Goal: Task Accomplishment & Management: Complete application form

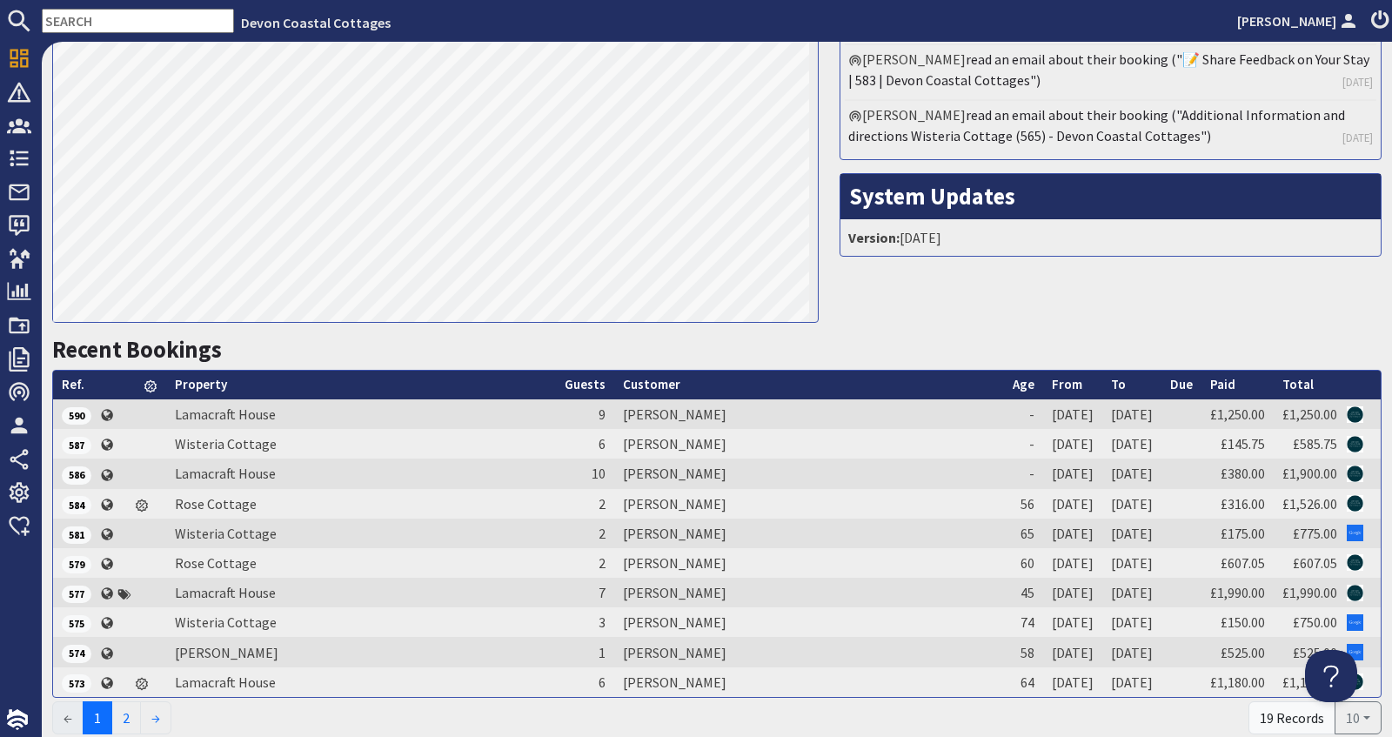
scroll to position [389, 0]
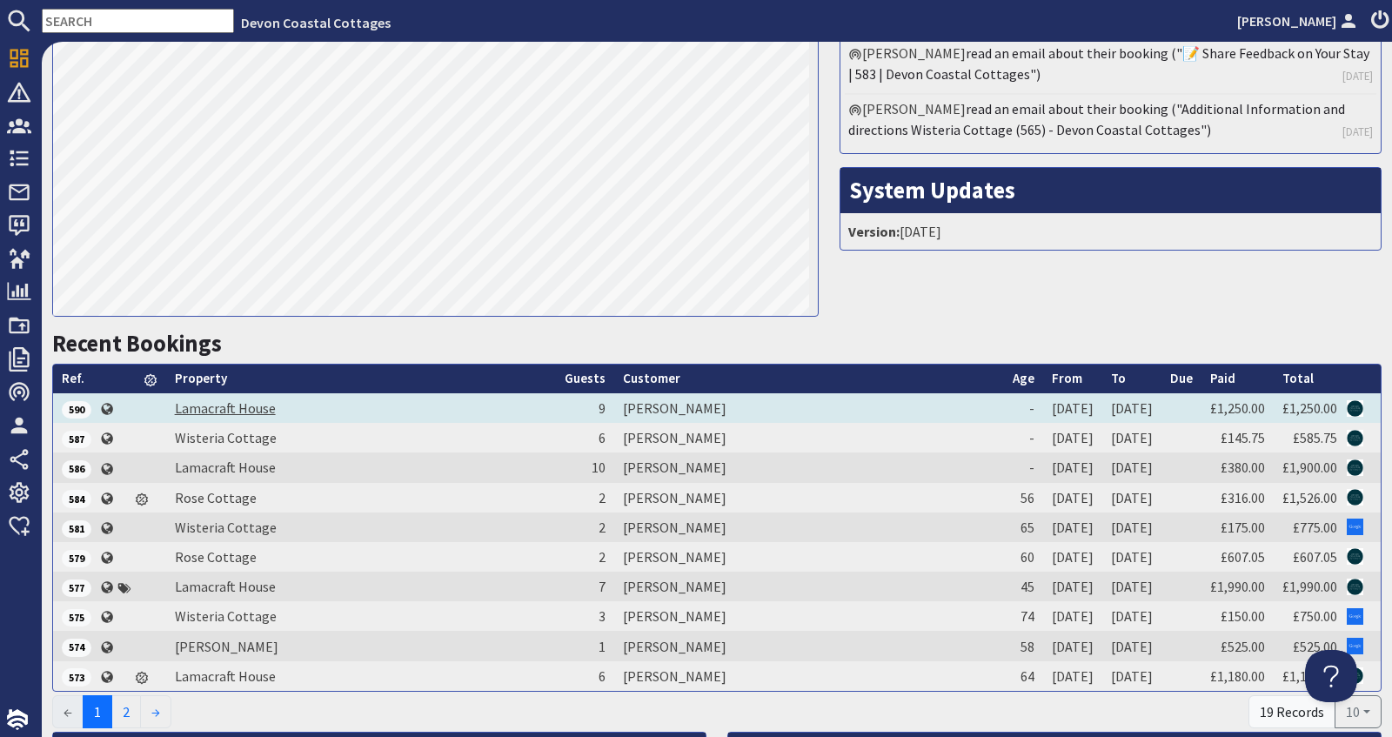
click at [221, 411] on link "Lamacraft House" at bounding box center [225, 407] width 101 height 17
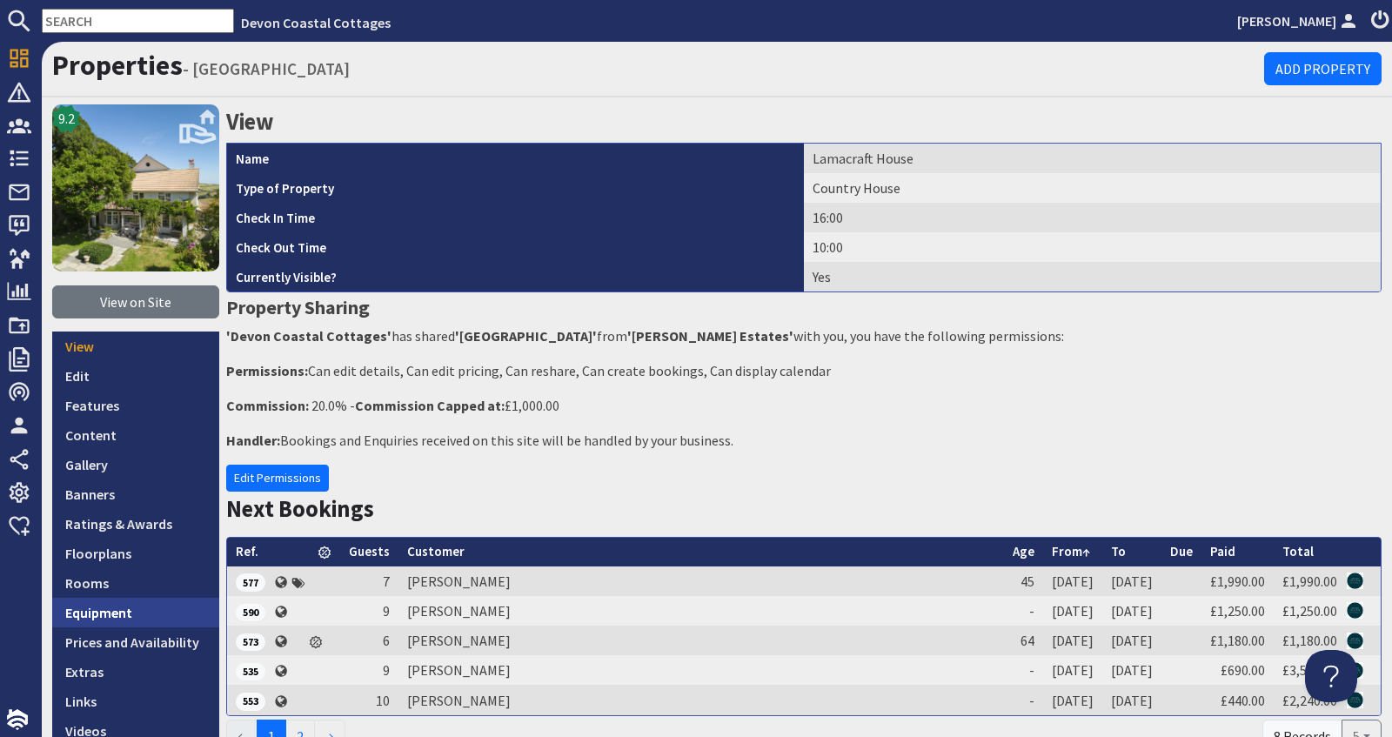
scroll to position [44, 0]
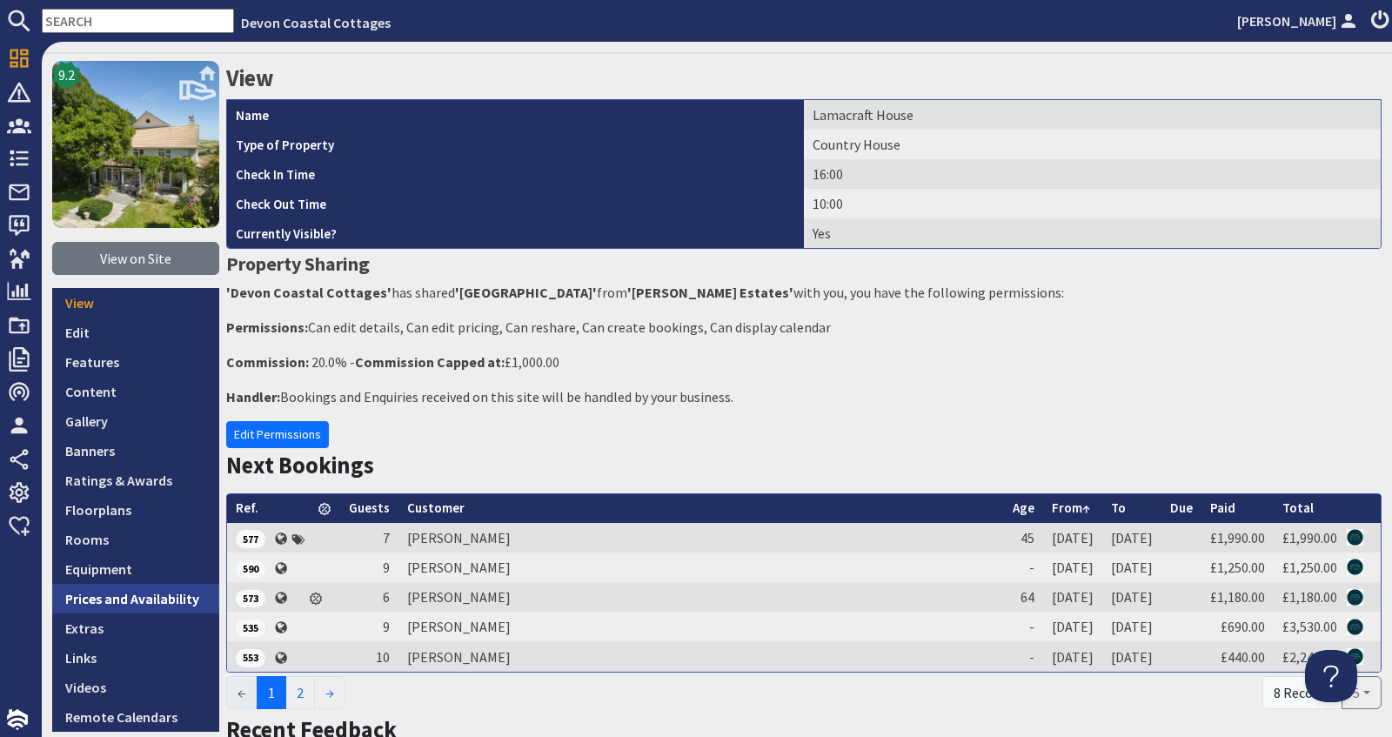
click at [125, 597] on link "Prices and Availability" at bounding box center [135, 599] width 167 height 30
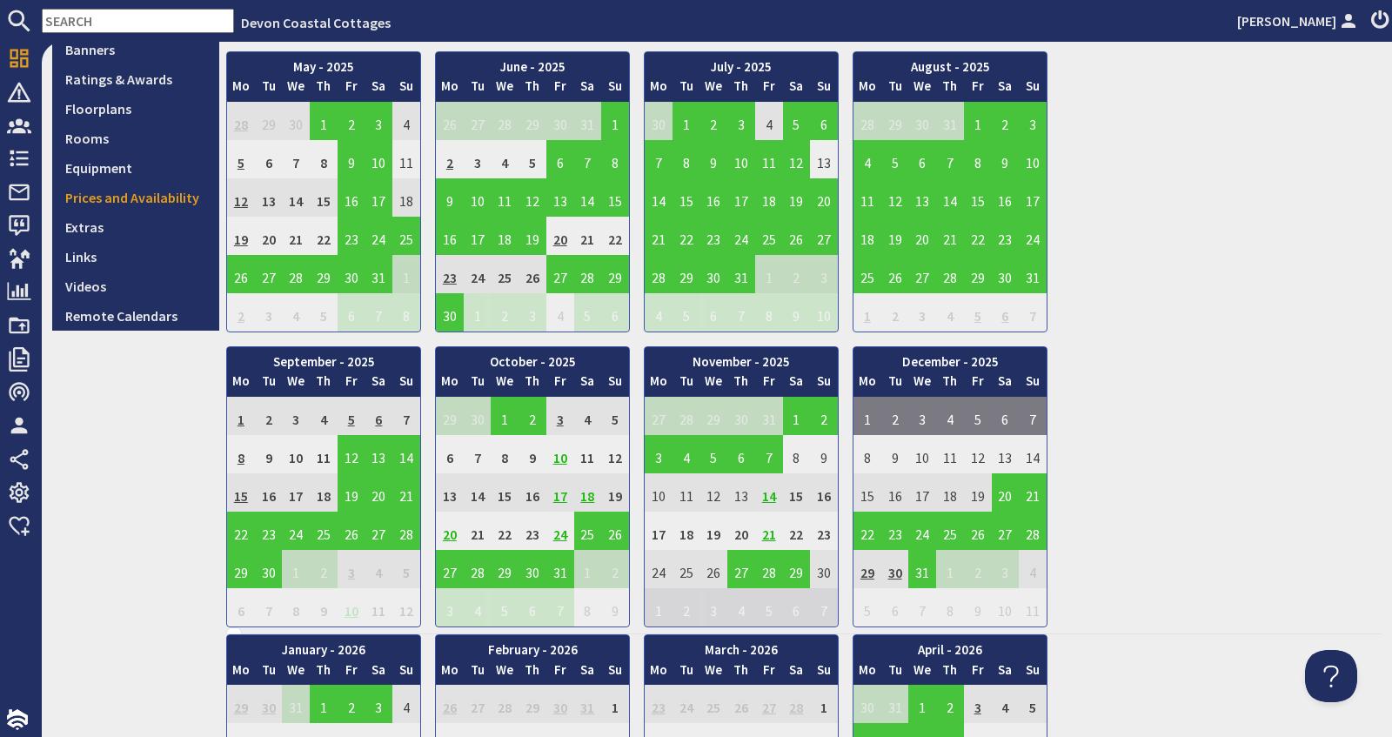
scroll to position [459, 0]
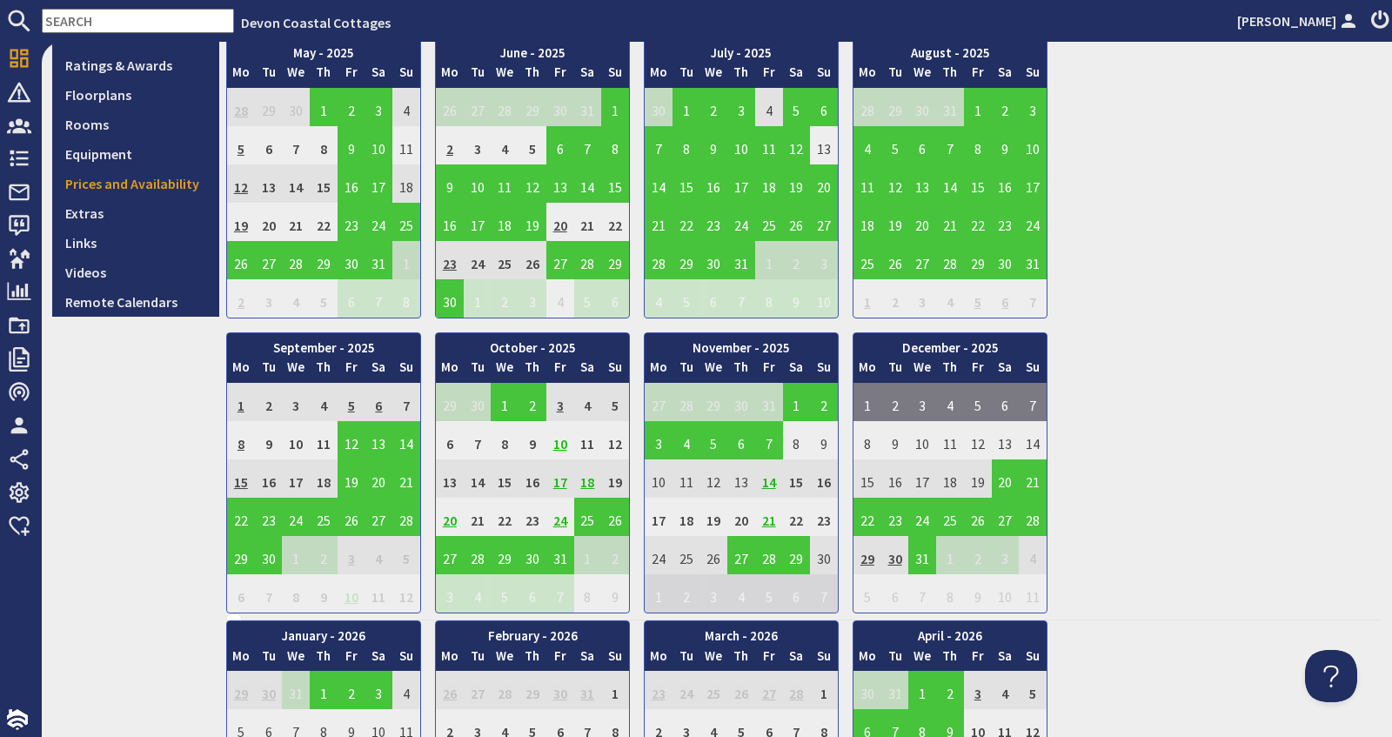
click at [555, 471] on td "17" at bounding box center [560, 478] width 28 height 38
click at [559, 398] on td "3" at bounding box center [560, 402] width 28 height 38
click at [557, 437] on td "10" at bounding box center [560, 440] width 28 height 38
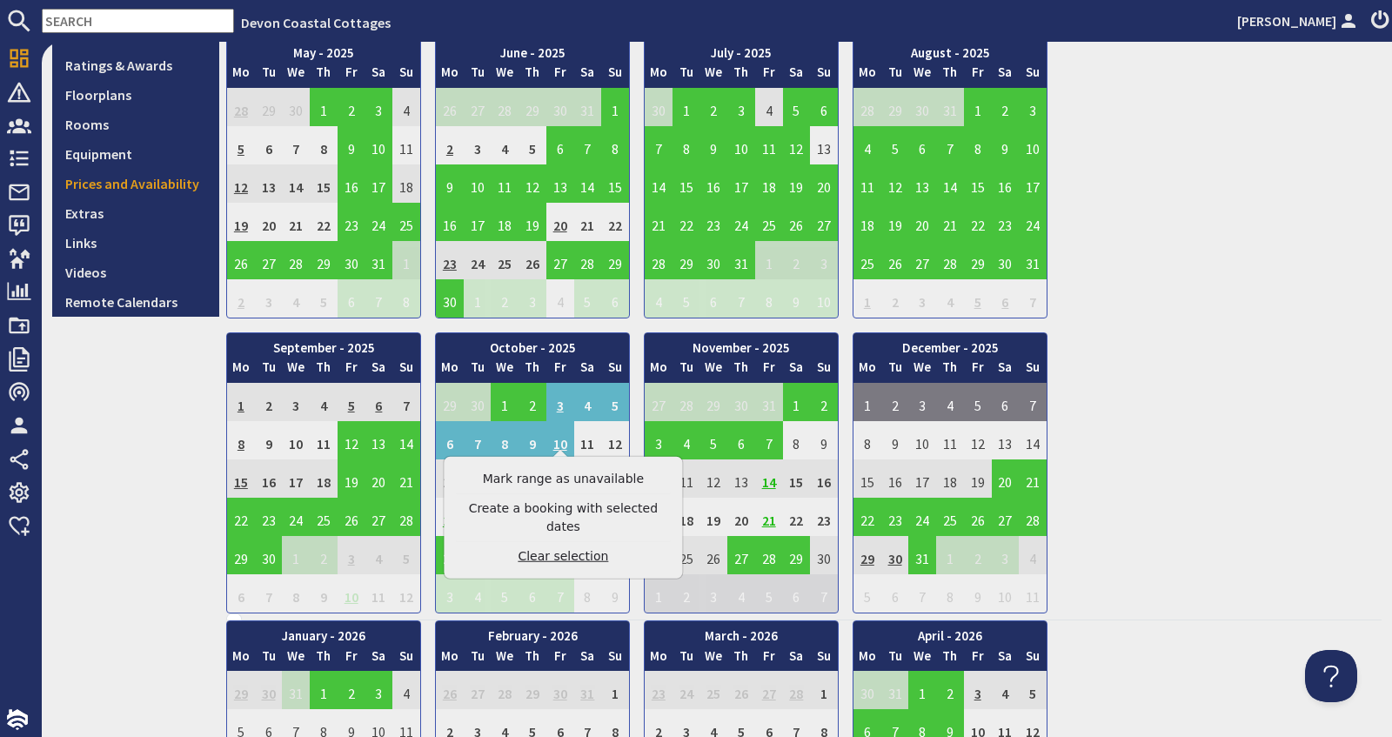
click at [554, 547] on link "Clear selection" at bounding box center [563, 556] width 214 height 18
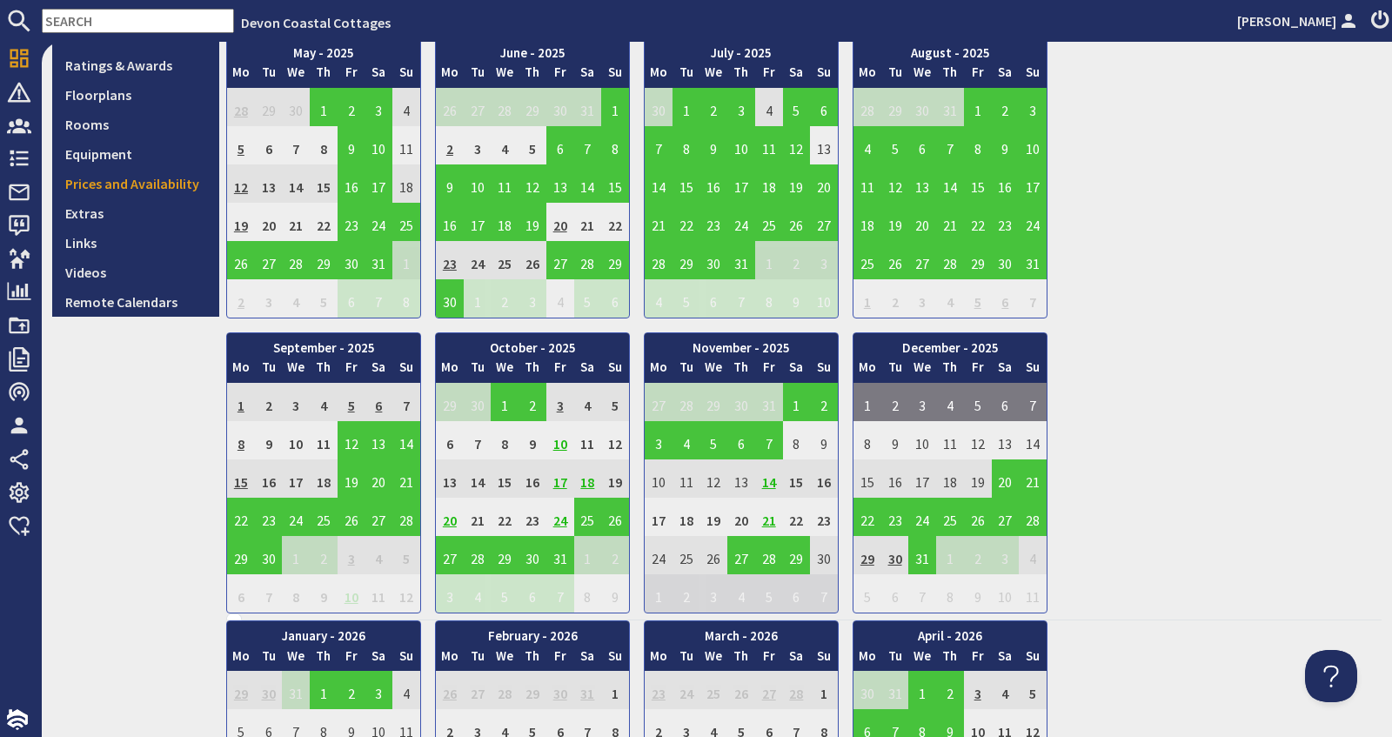
click at [560, 435] on td "10" at bounding box center [560, 440] width 28 height 38
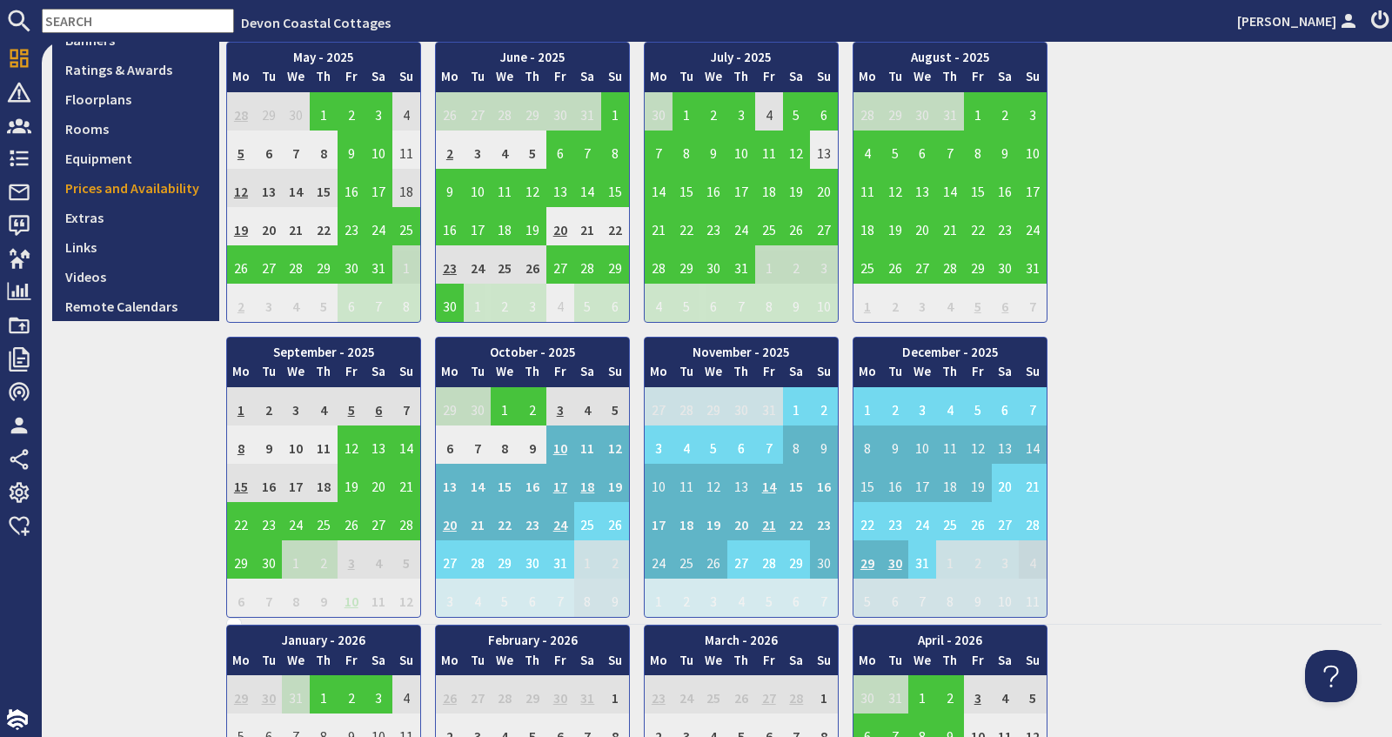
scroll to position [452, 0]
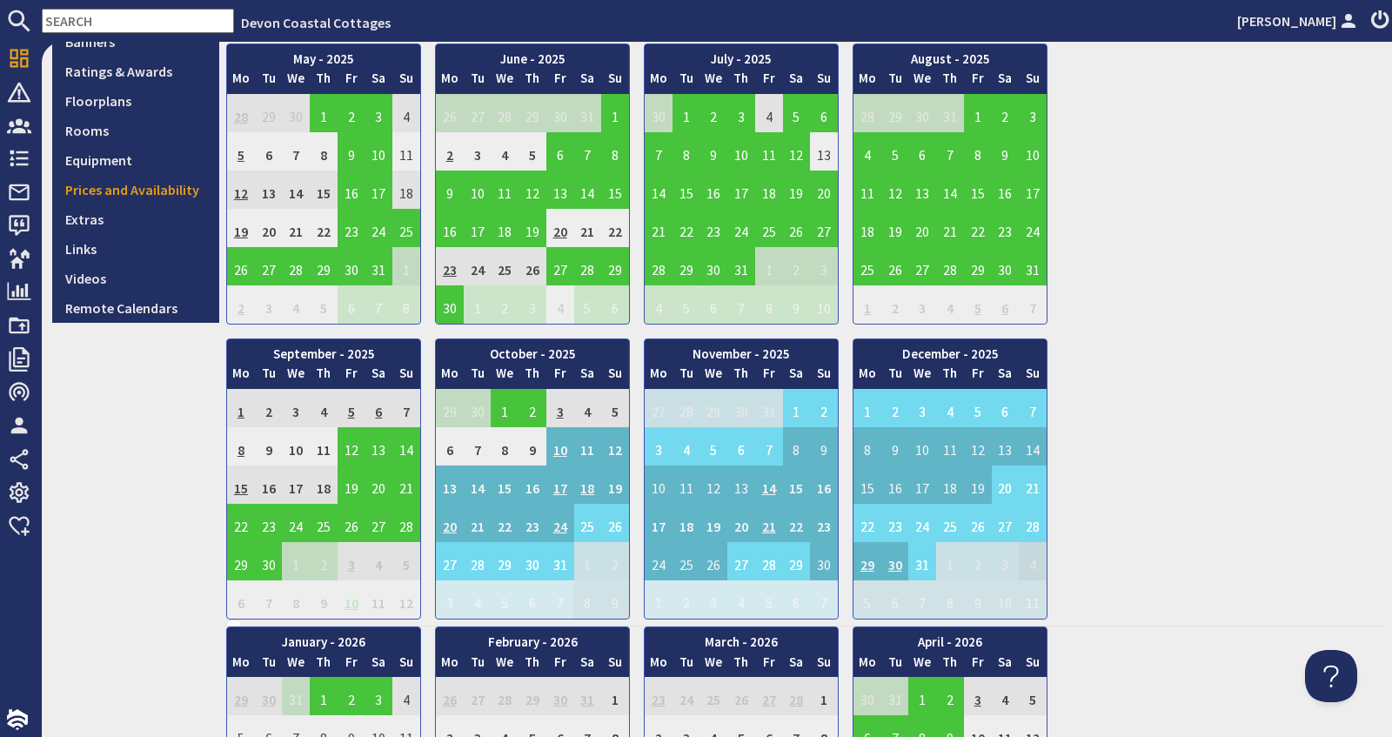
click at [1219, 311] on div "January - 2025 Mo Tu We Th Fr Sa Su 30 31 1 2 3 4 5 6 Mo Tu" at bounding box center [804, 184] width 1156 height 871
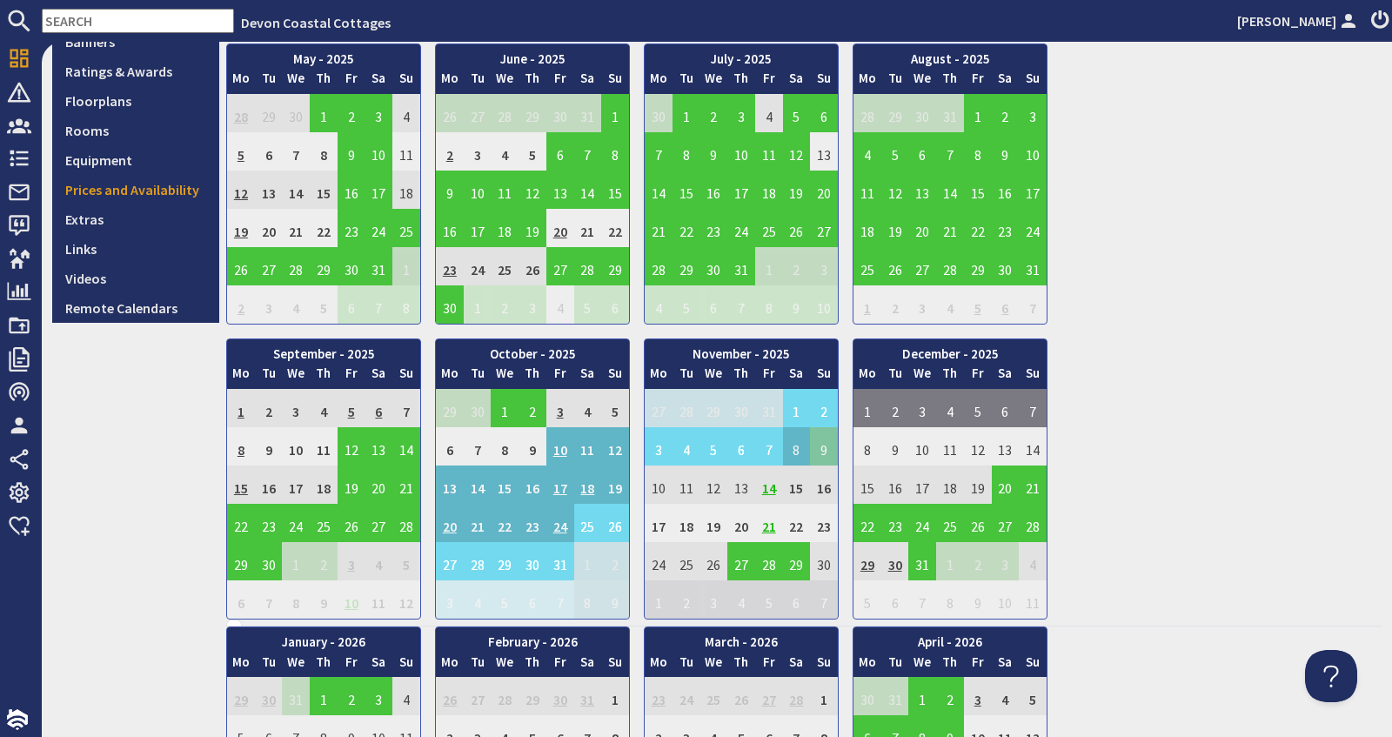
click at [828, 446] on td "9" at bounding box center [824, 446] width 28 height 38
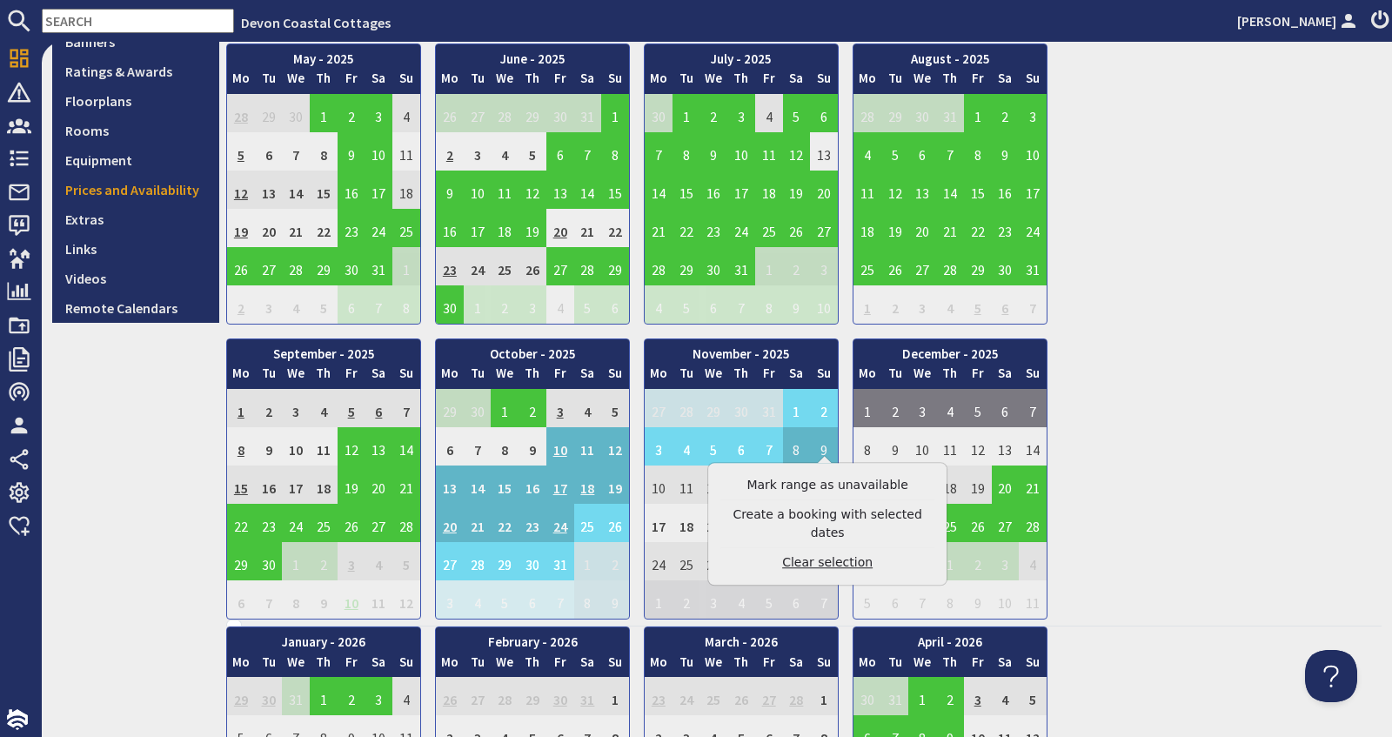
click at [805, 553] on link "Clear selection" at bounding box center [827, 562] width 214 height 18
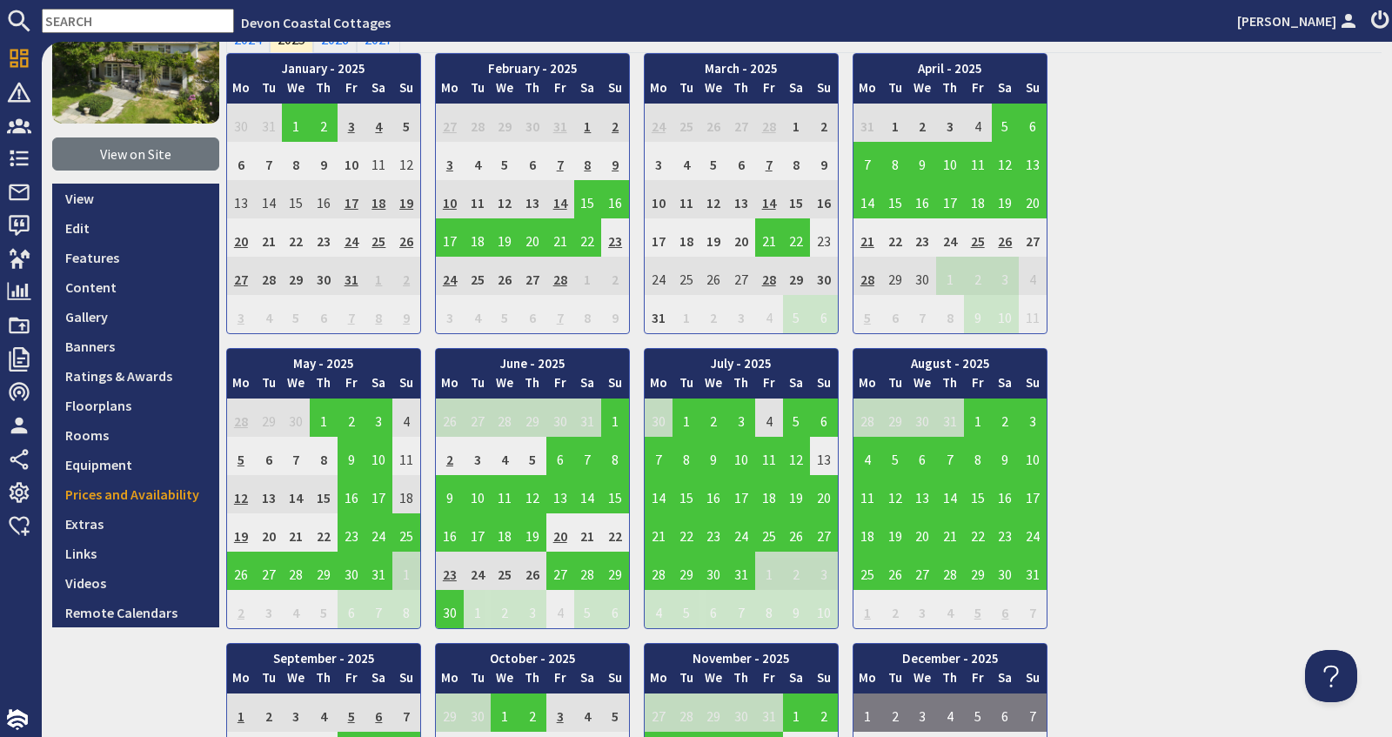
scroll to position [154, 0]
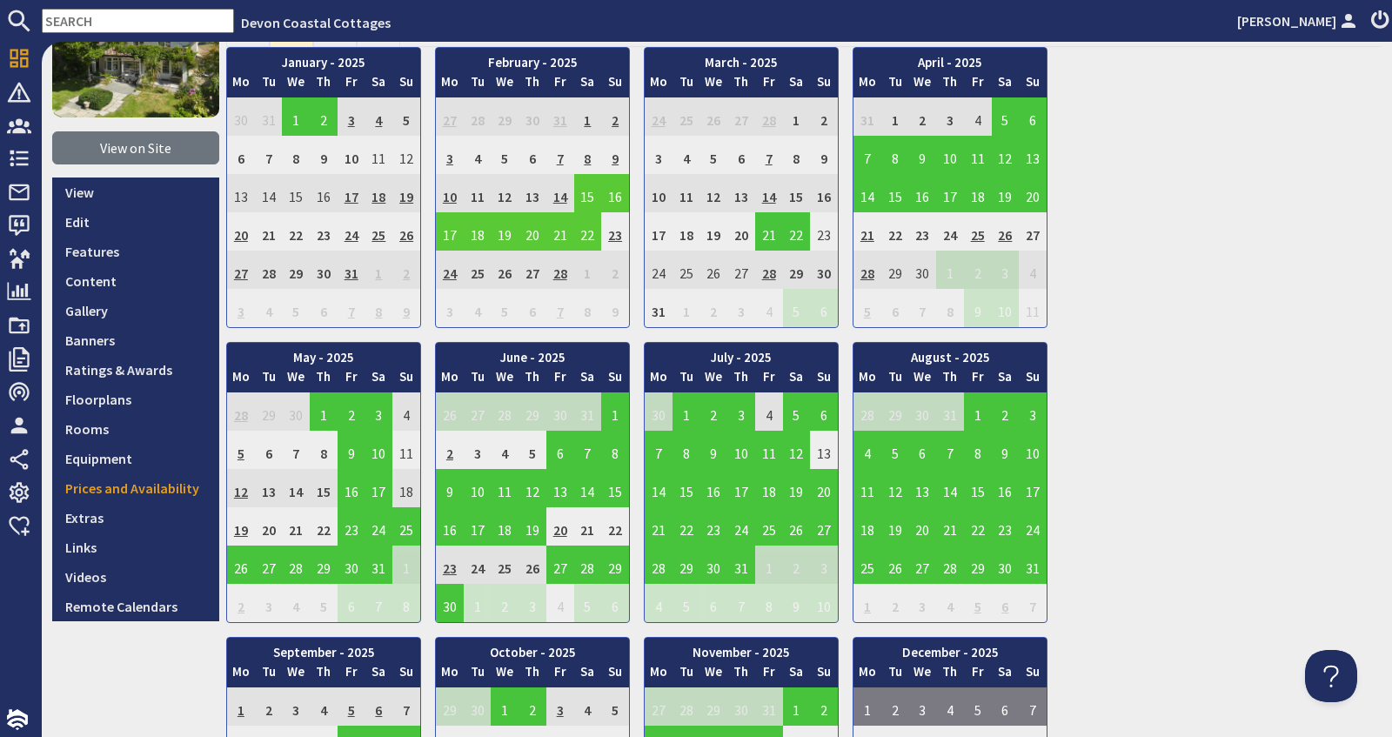
click at [589, 205] on td "15" at bounding box center [588, 193] width 28 height 38
click at [583, 265] on link "View booking" at bounding box center [591, 269] width 90 height 18
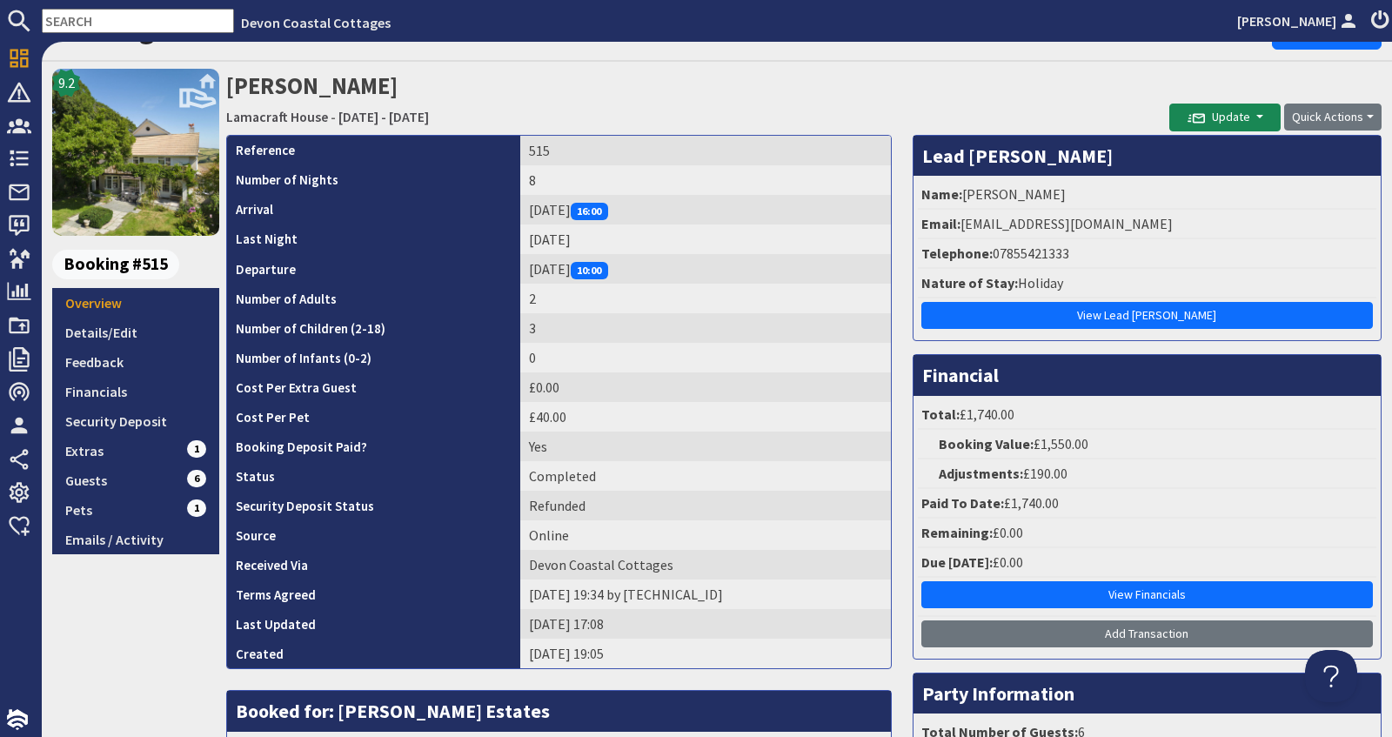
scroll to position [262, 0]
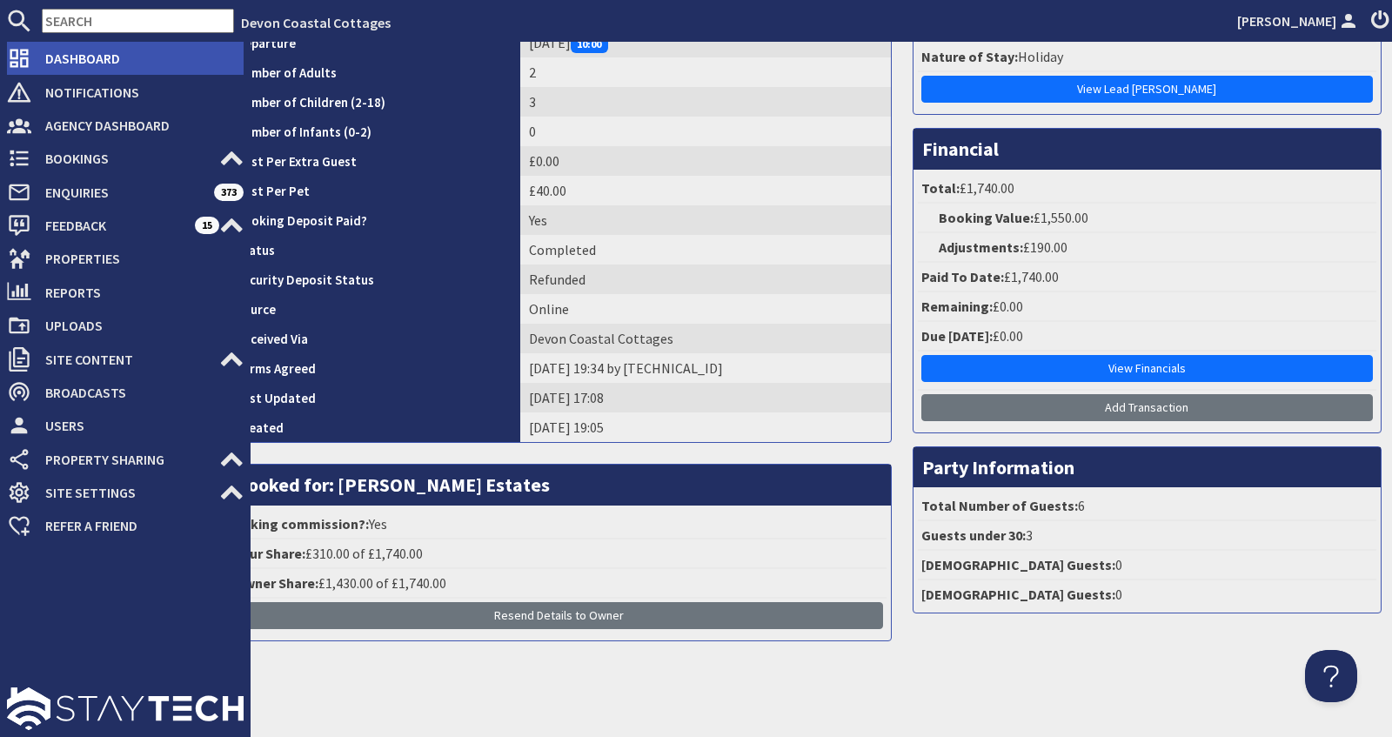
click at [38, 66] on span "Dashboard" at bounding box center [137, 58] width 212 height 28
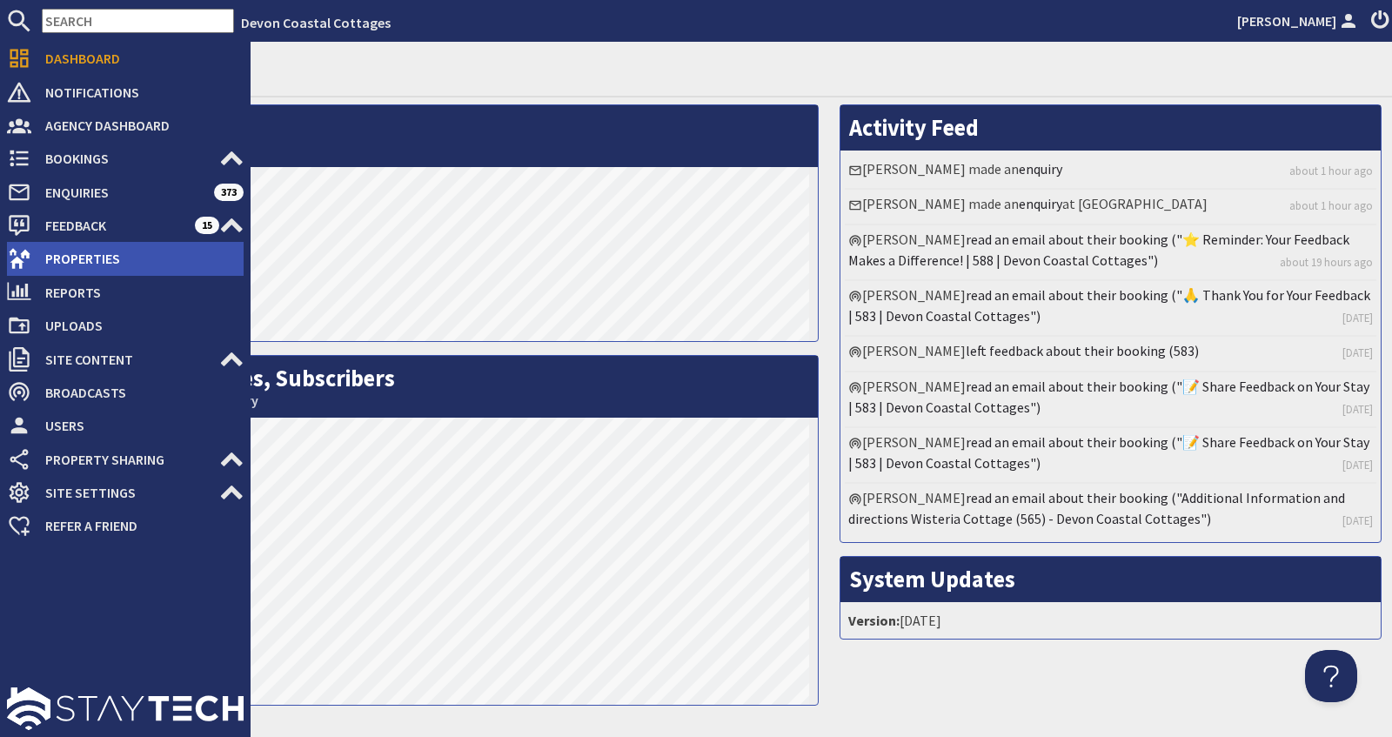
click at [82, 258] on span "Properties" at bounding box center [137, 259] width 212 height 28
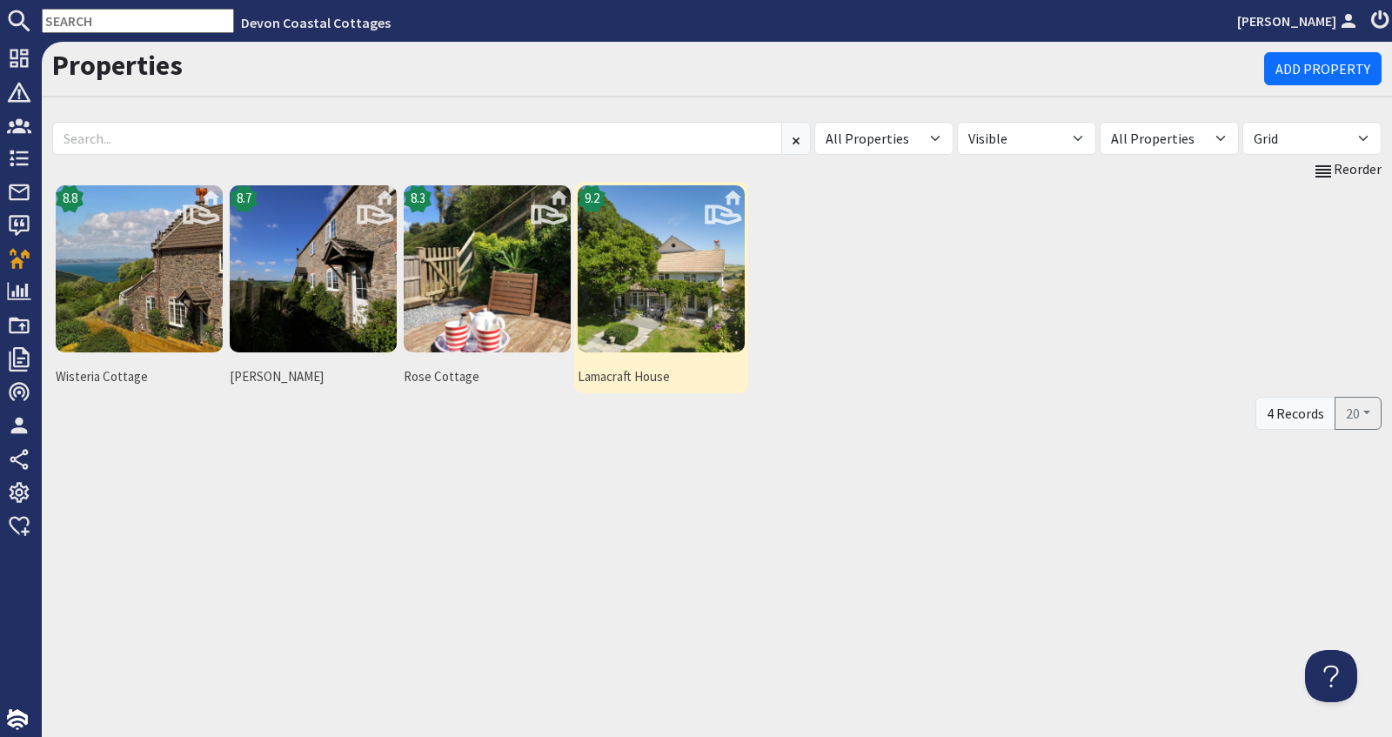
click at [667, 305] on img at bounding box center [661, 268] width 167 height 167
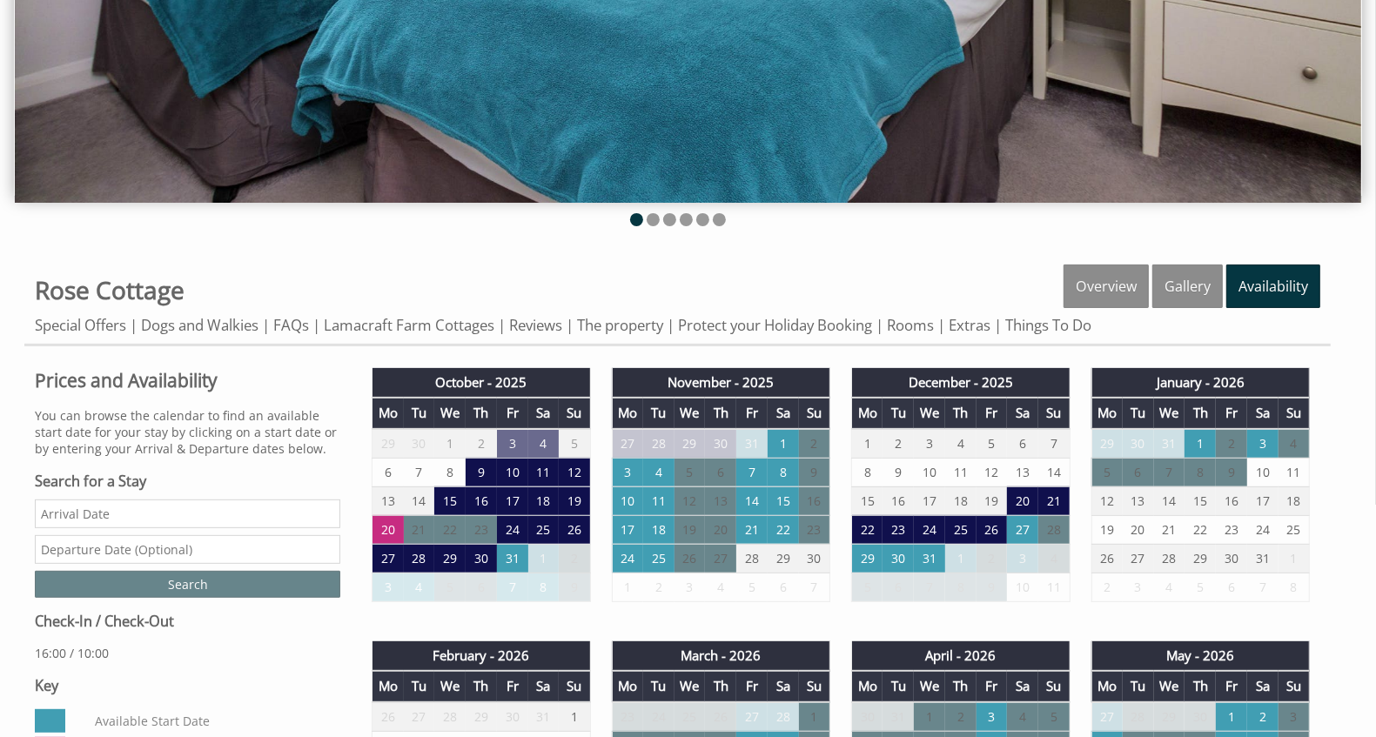
scroll to position [377, 0]
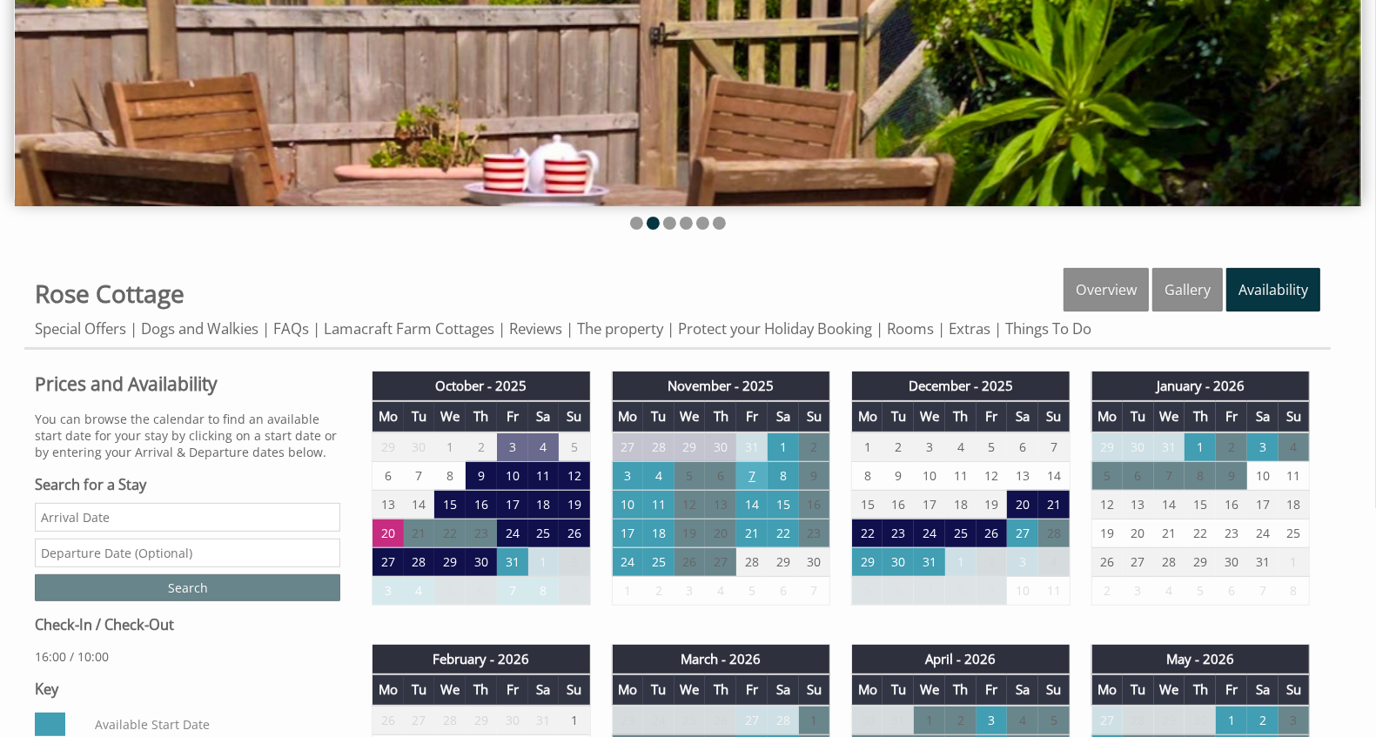
click at [754, 470] on td "7" at bounding box center [751, 475] width 31 height 29
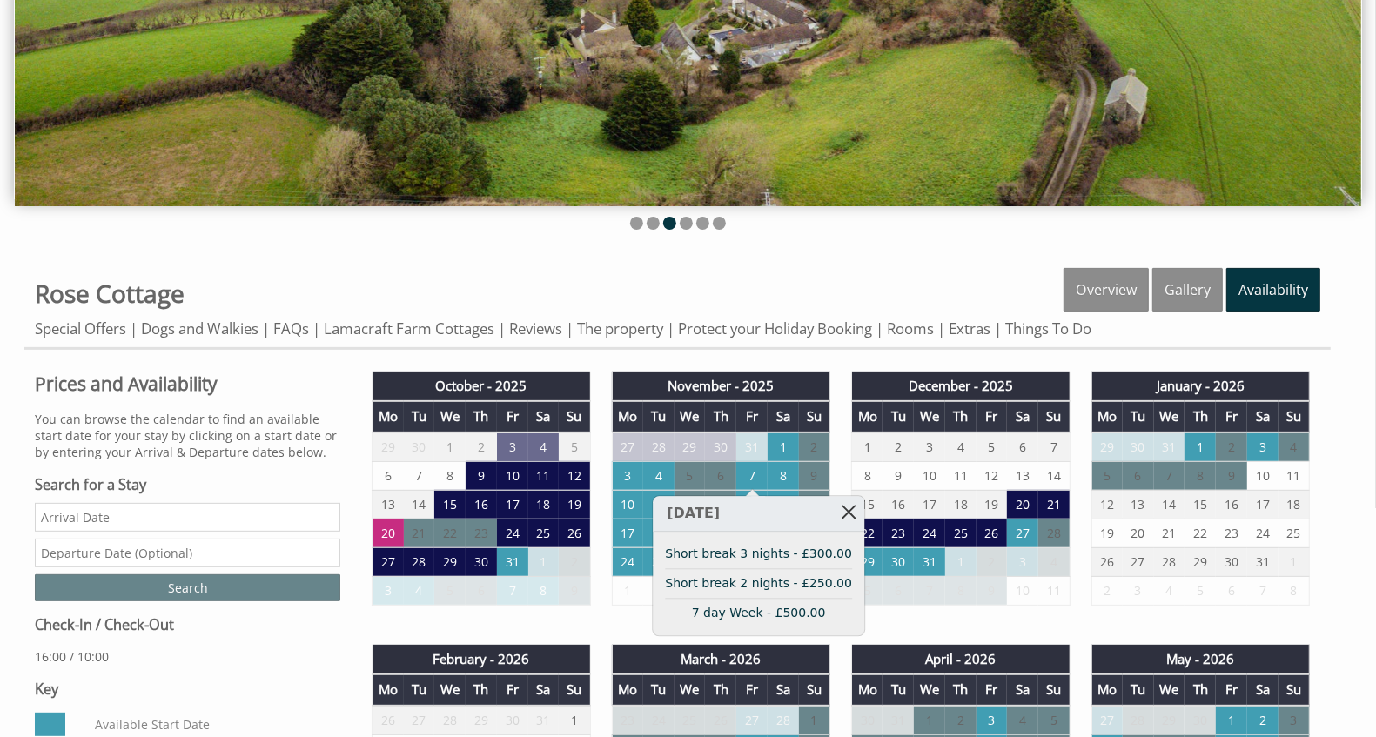
click at [836, 509] on link at bounding box center [849, 512] width 30 height 30
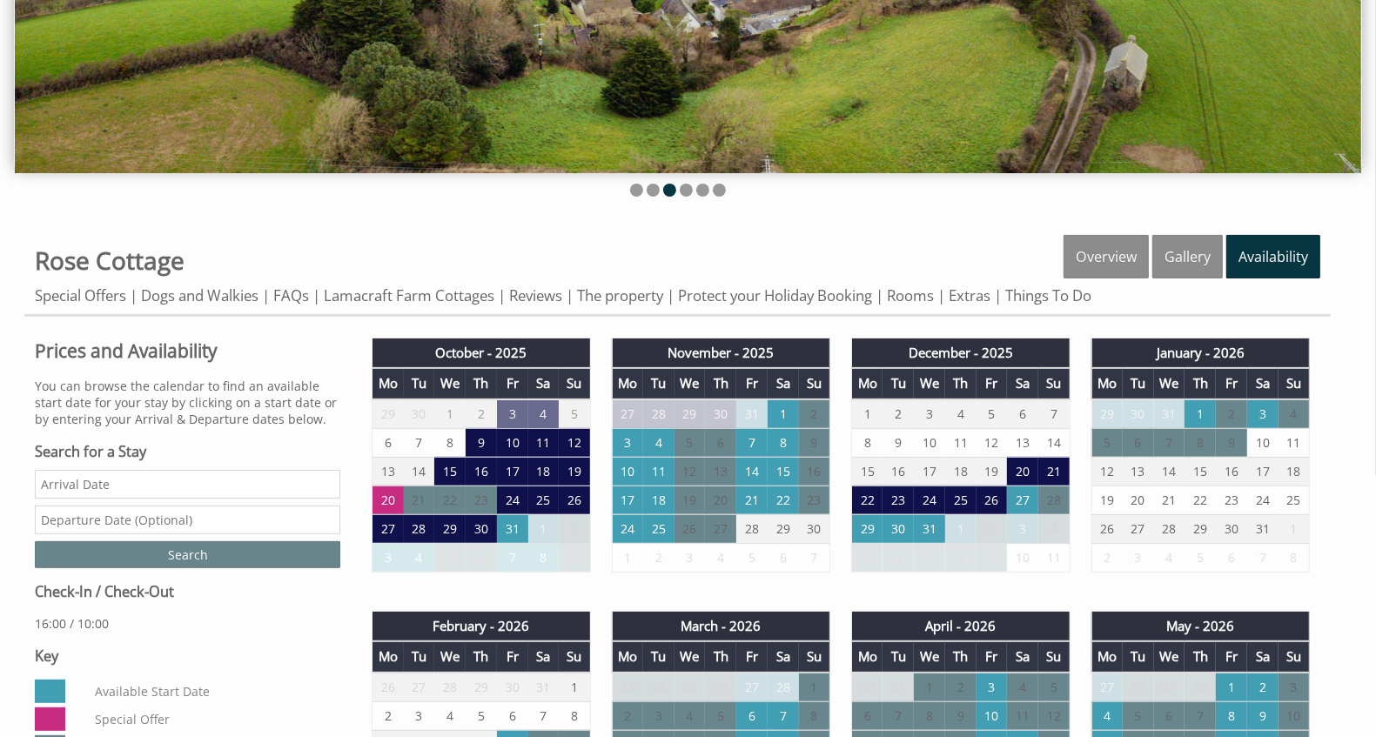
scroll to position [412, 0]
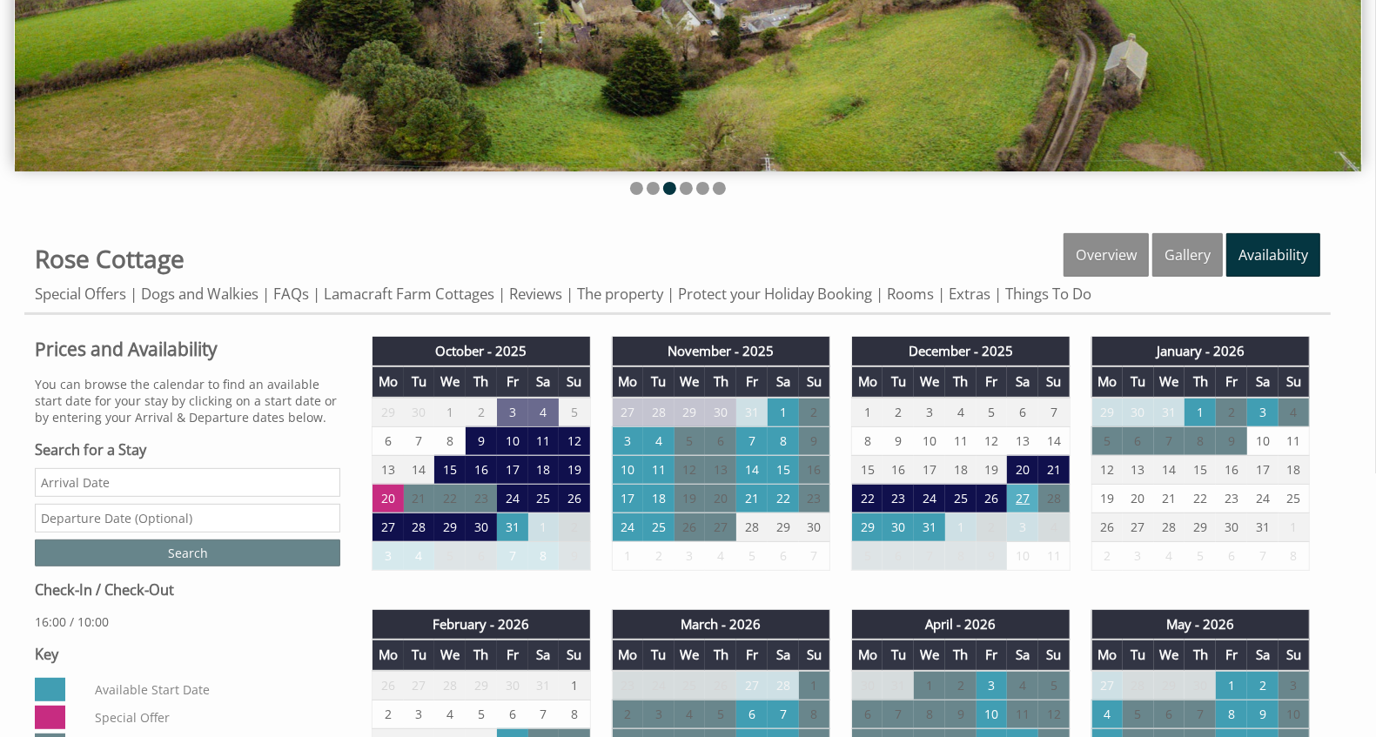
click at [1028, 497] on td "27" at bounding box center [1022, 498] width 31 height 29
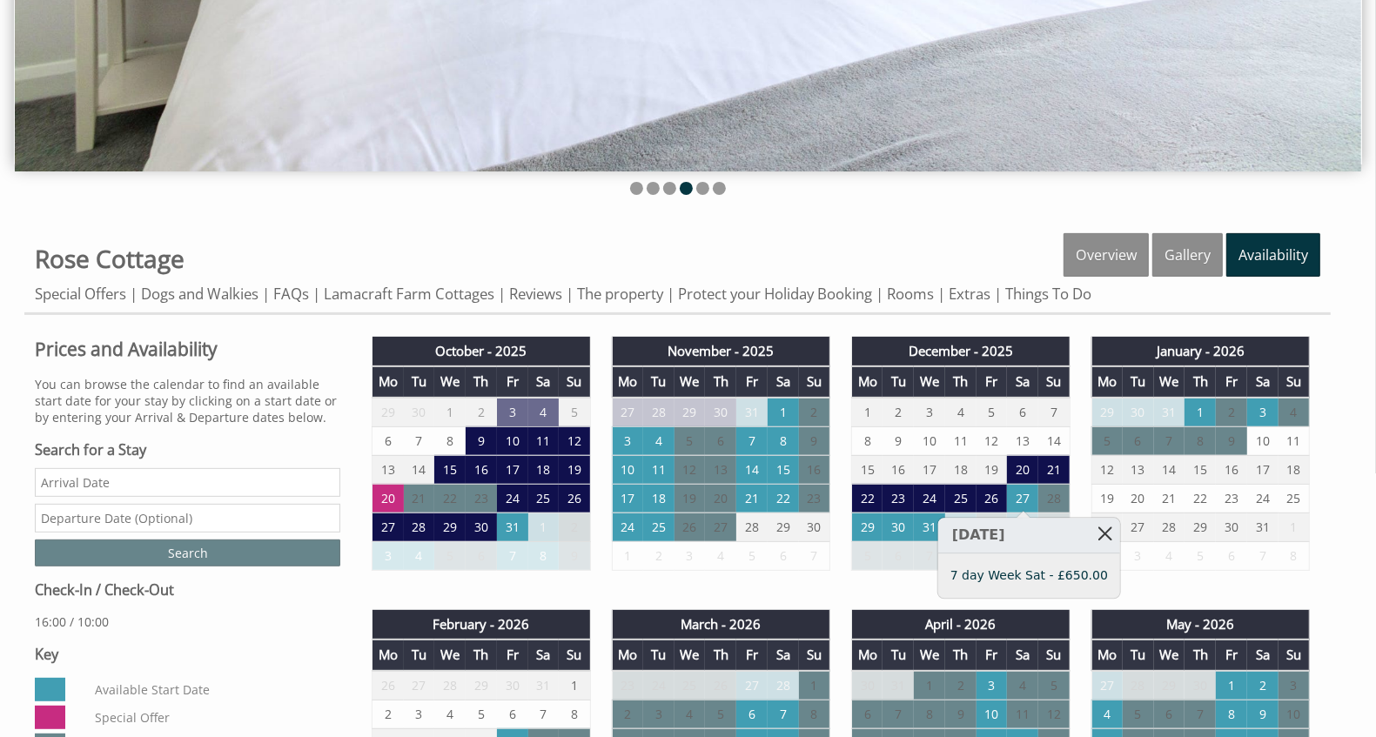
click at [1095, 535] on link at bounding box center [1104, 534] width 30 height 30
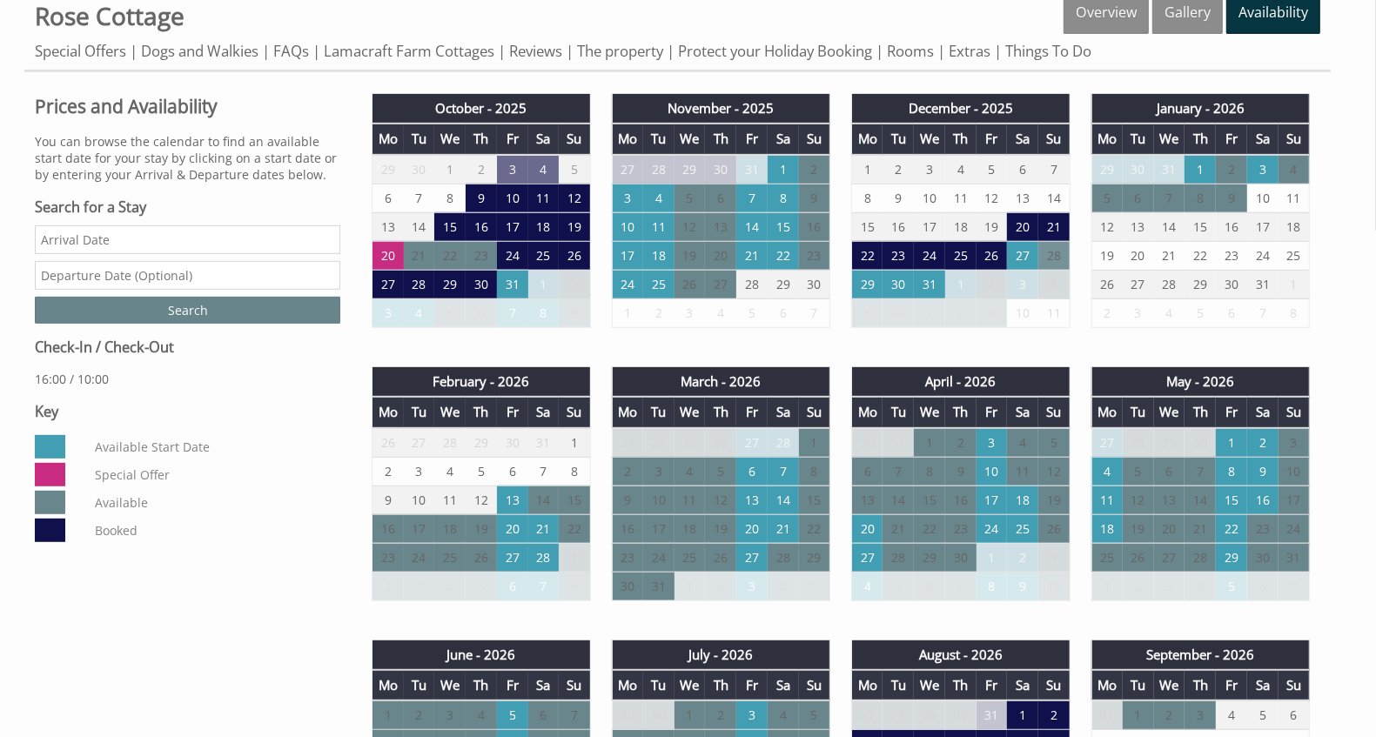
scroll to position [667, 0]
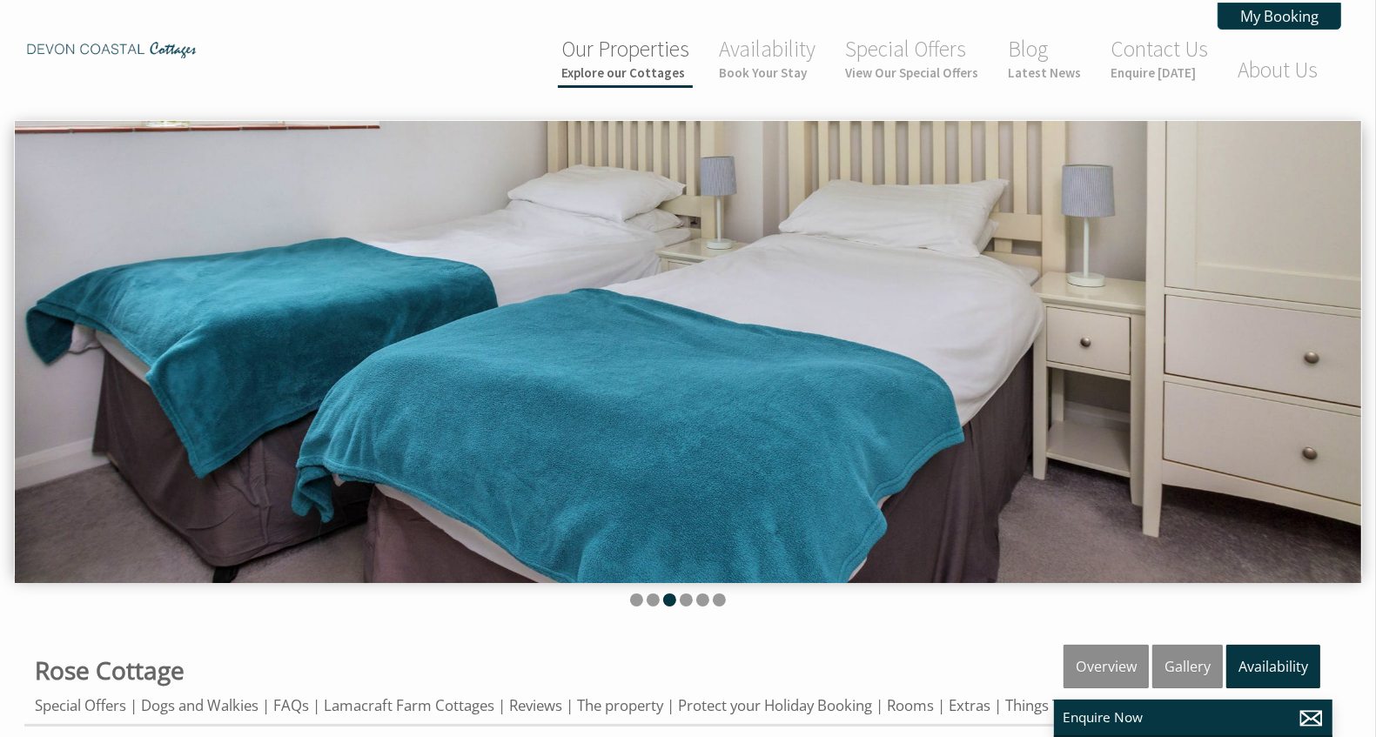
click at [625, 55] on link "Our Properties Explore our Cottages" at bounding box center [625, 58] width 128 height 46
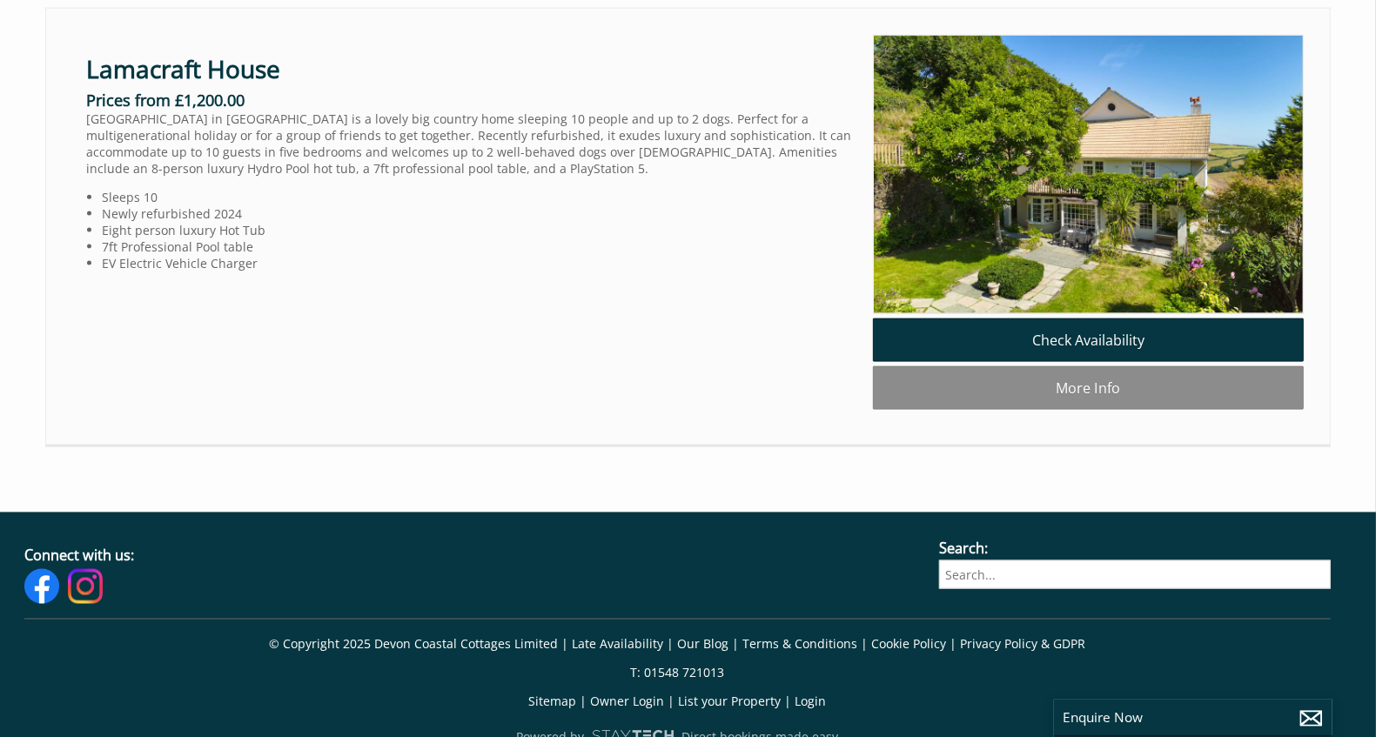
scroll to position [1865, 0]
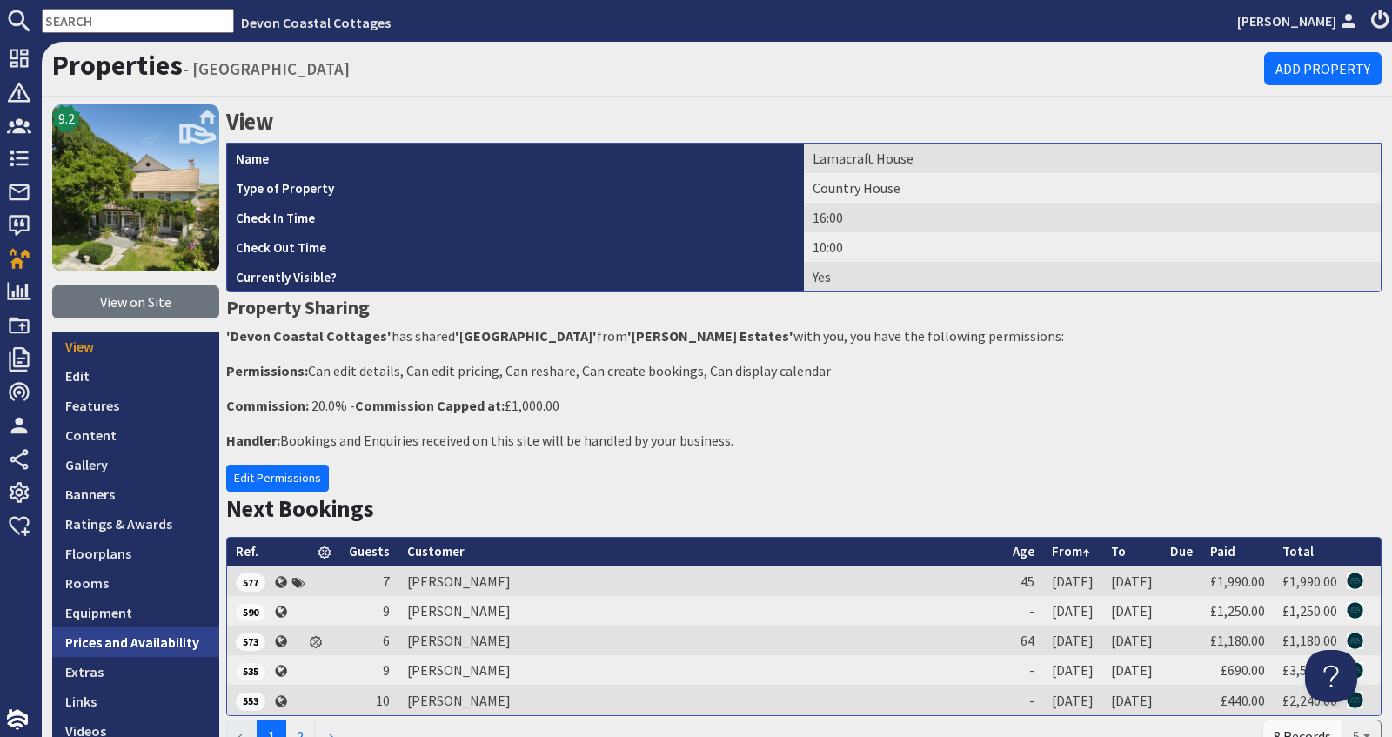
click at [164, 640] on link "Prices and Availability" at bounding box center [135, 642] width 167 height 30
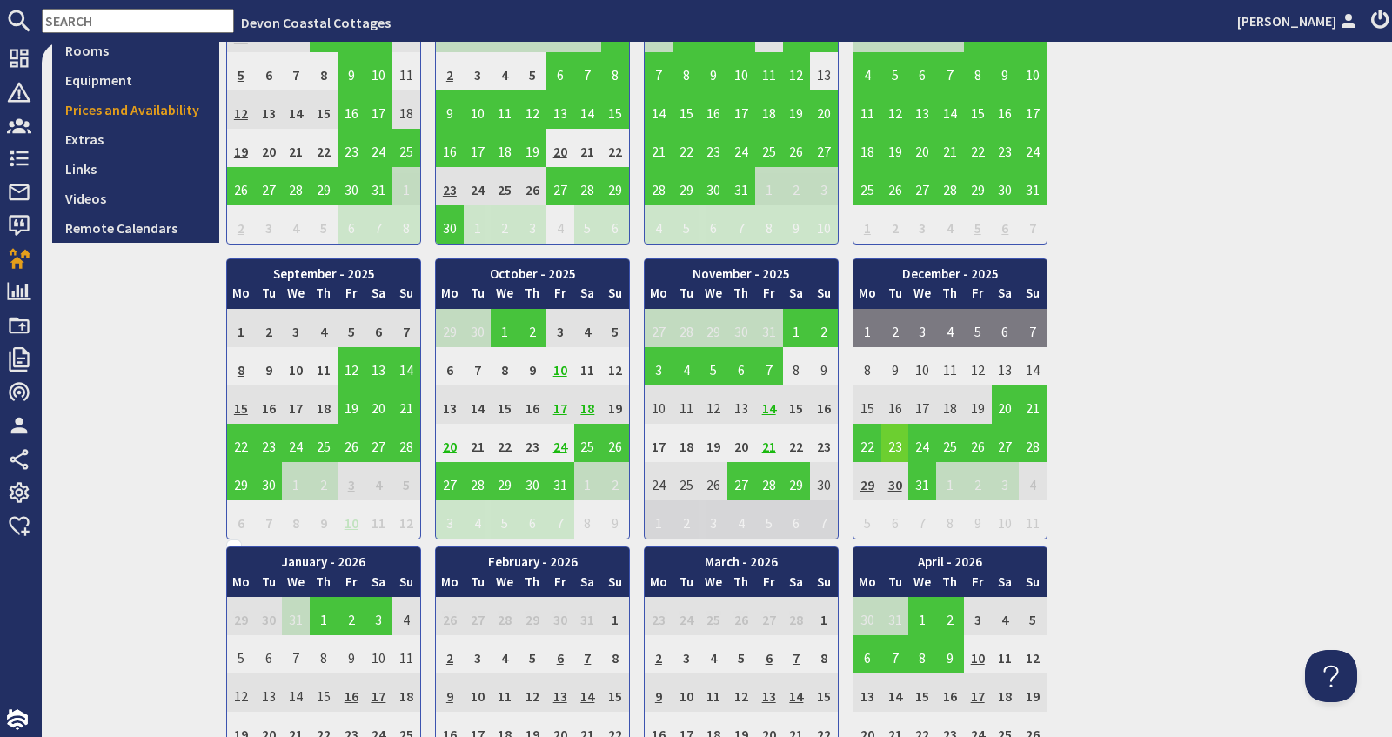
scroll to position [537, 0]
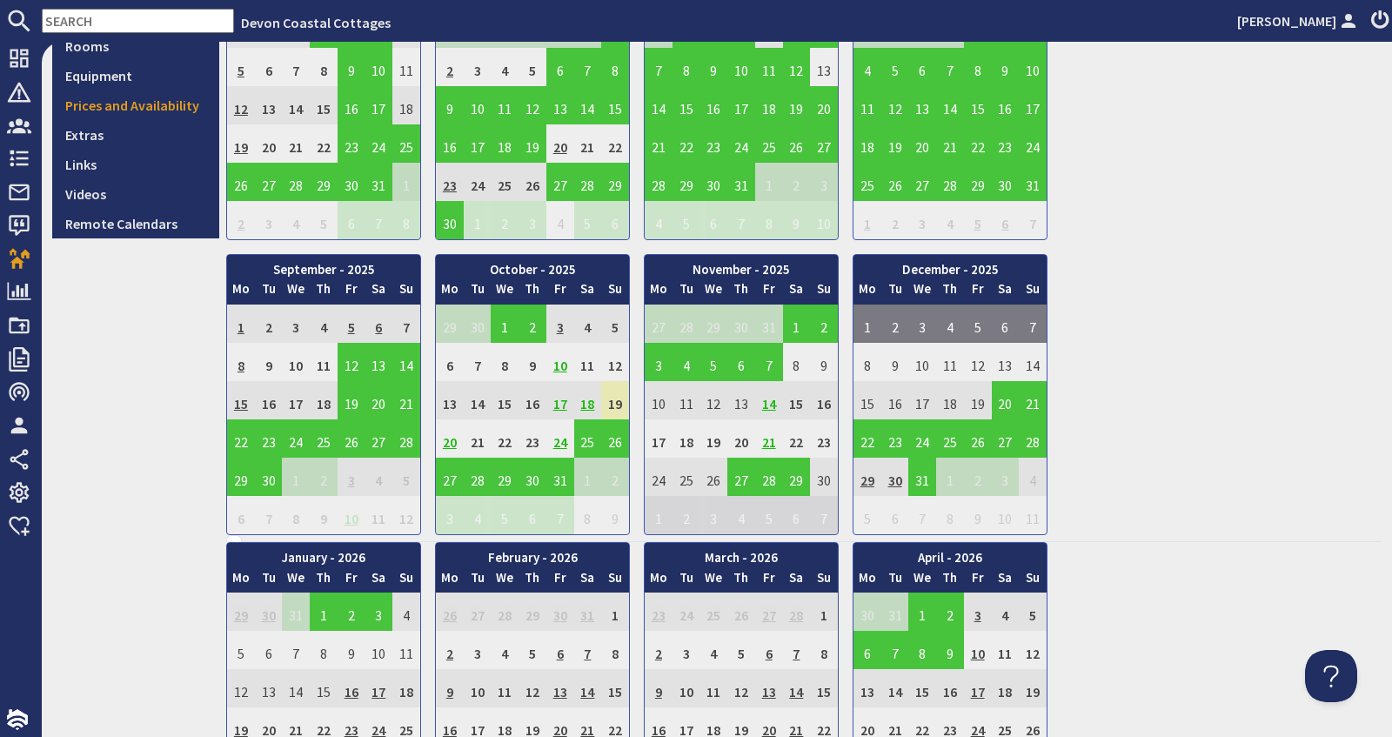
click at [618, 392] on td "19" at bounding box center [615, 400] width 28 height 38
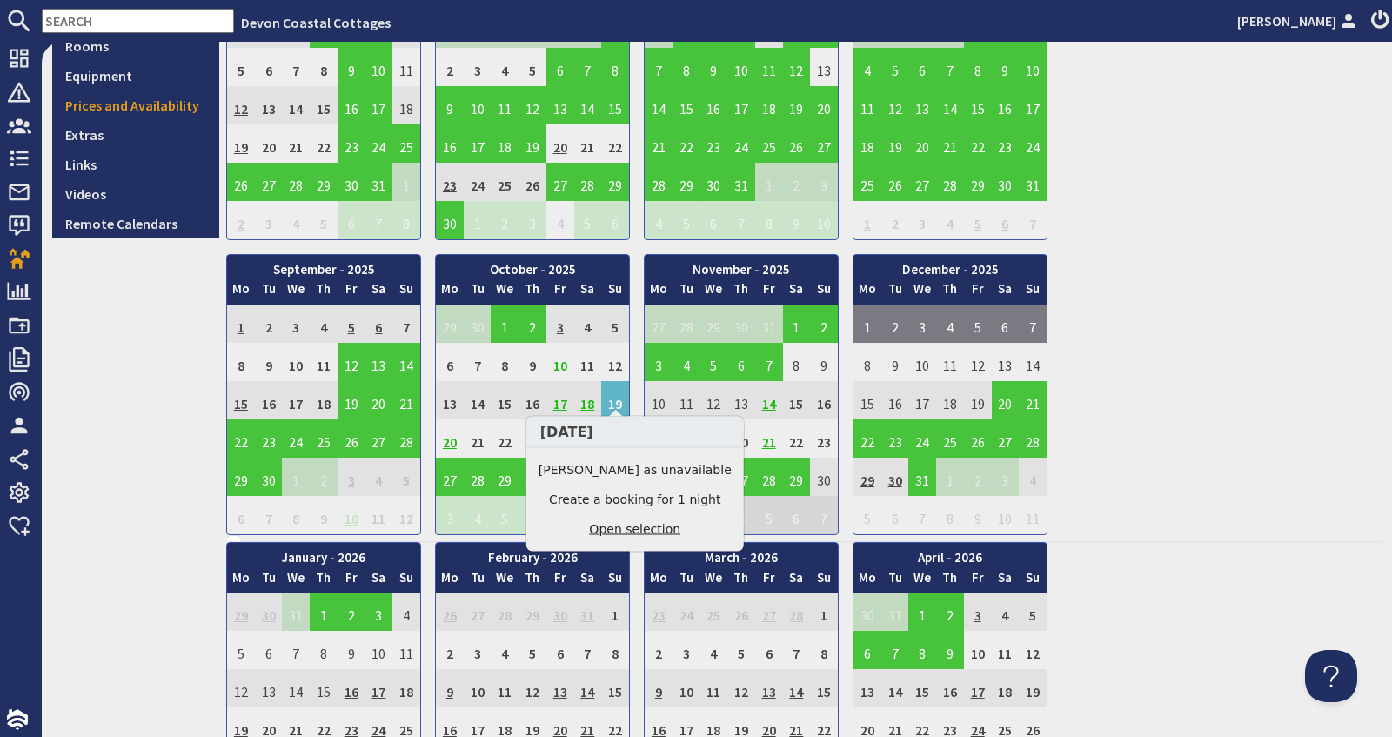
click at [594, 526] on link "Open selection" at bounding box center [635, 529] width 193 height 18
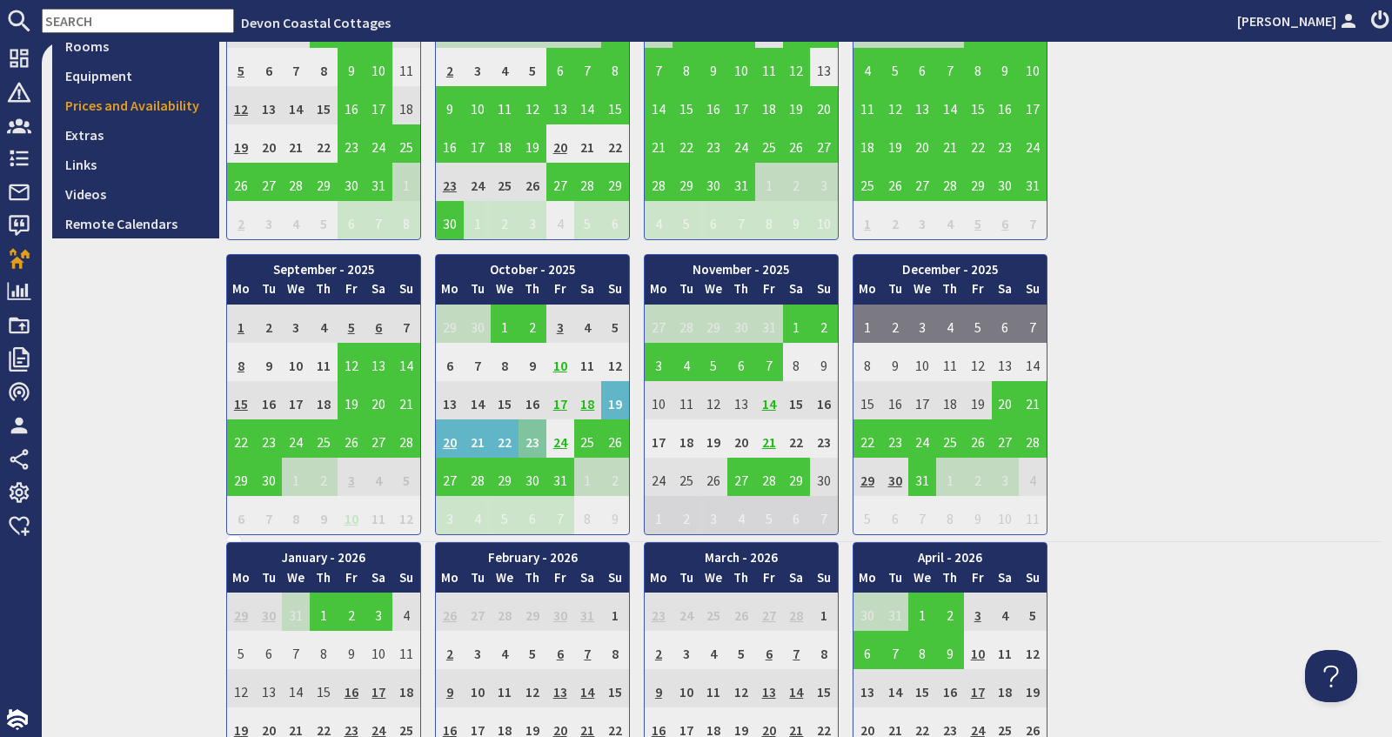
click at [533, 434] on td "23" at bounding box center [533, 438] width 28 height 38
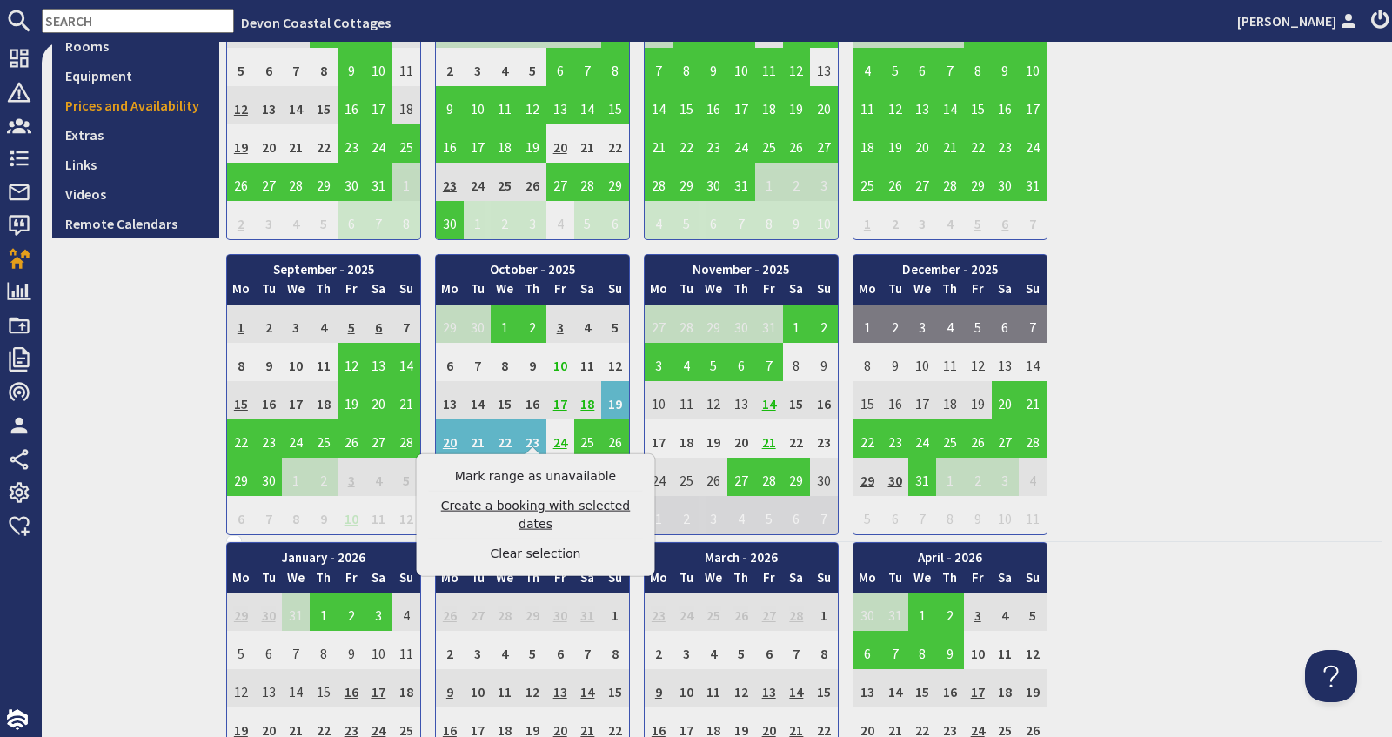
click at [526, 507] on link "Create a booking with selected dates" at bounding box center [536, 515] width 214 height 37
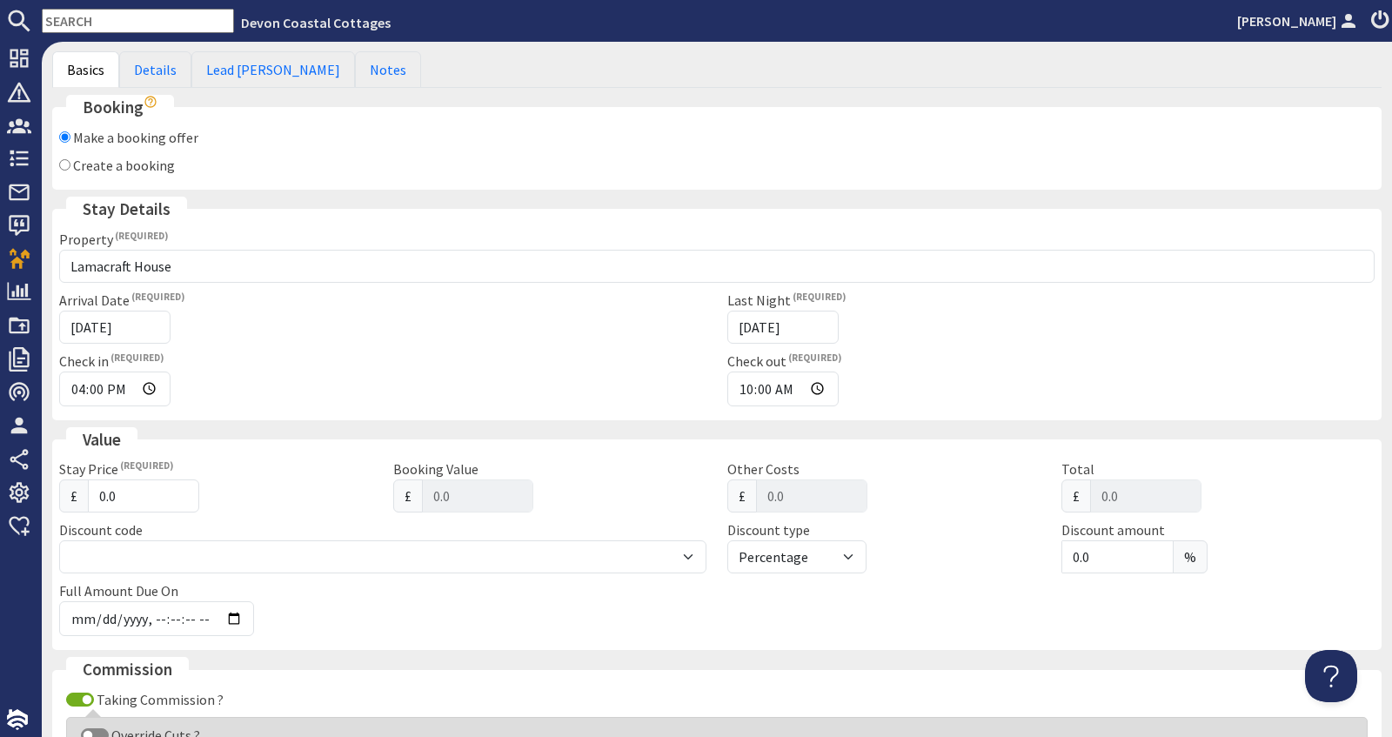
scroll to position [194, 0]
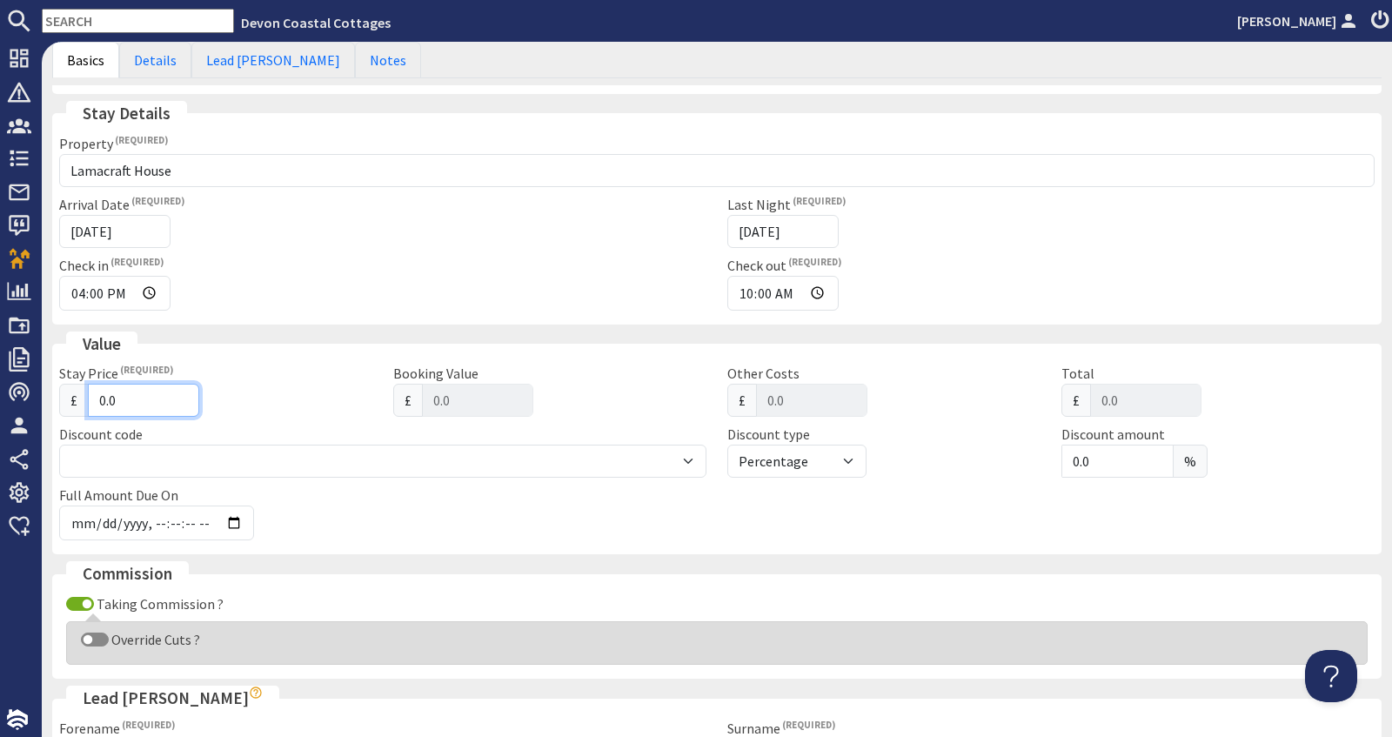
click at [101, 400] on input "0.0" at bounding box center [143, 400] width 111 height 33
type input "10.0"
type input "10"
type input "10.00"
type input "110.0"
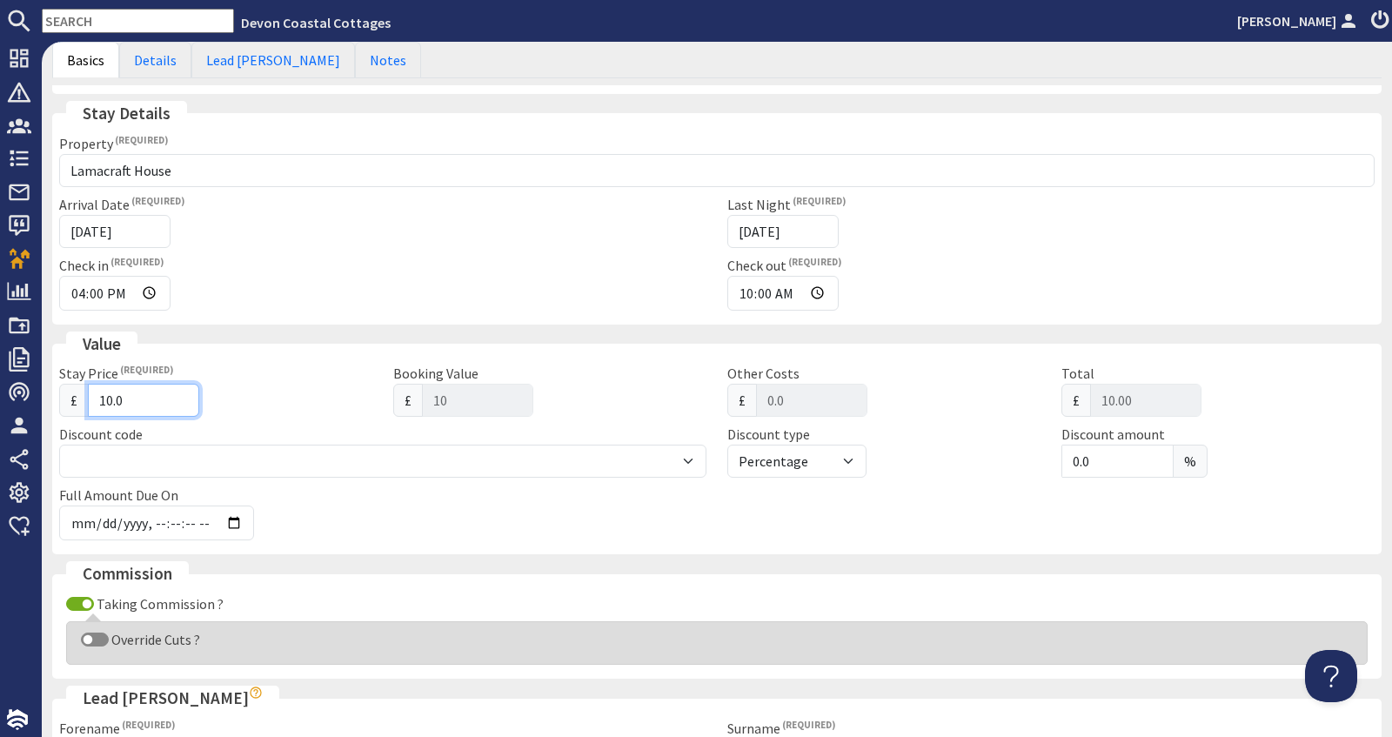
type input "110"
type input "110.00"
type input "1100.0"
type input "1100"
type input "1100.00"
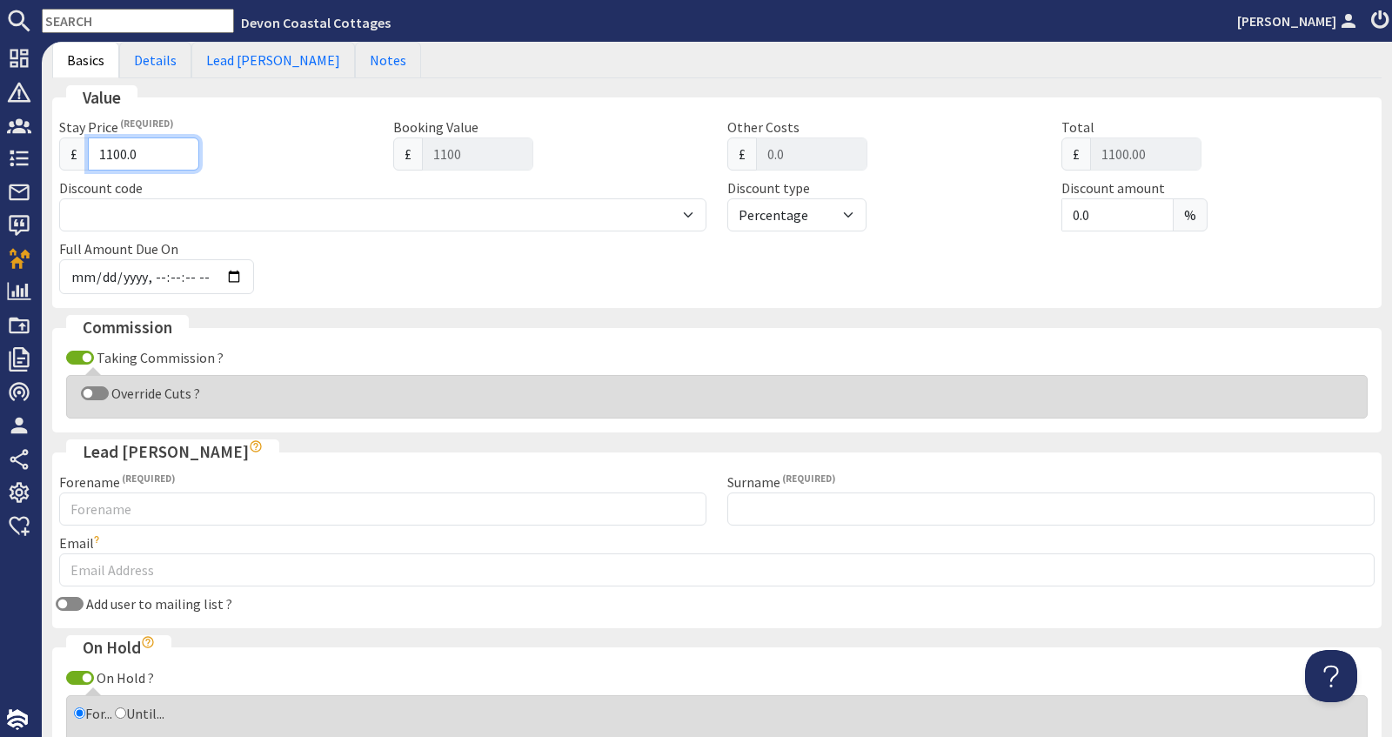
scroll to position [459, 0]
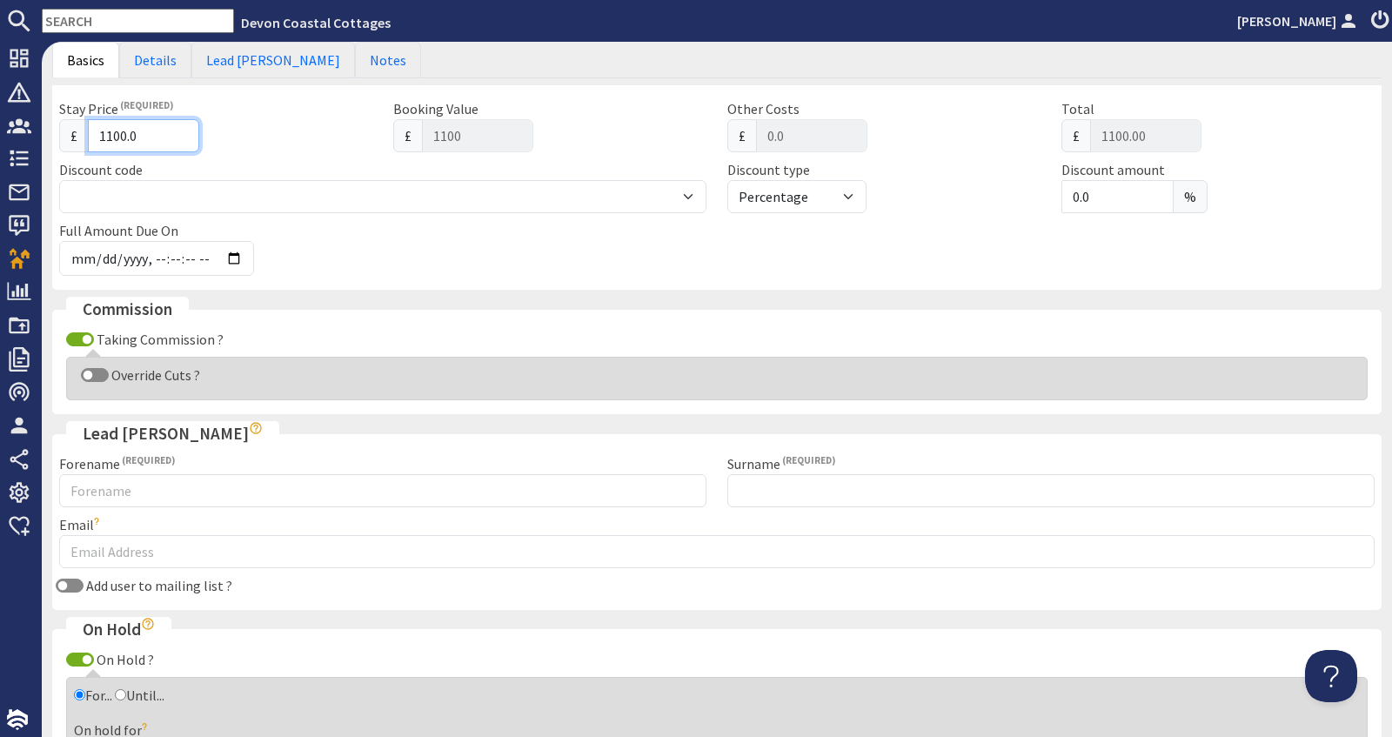
type input "1100.0"
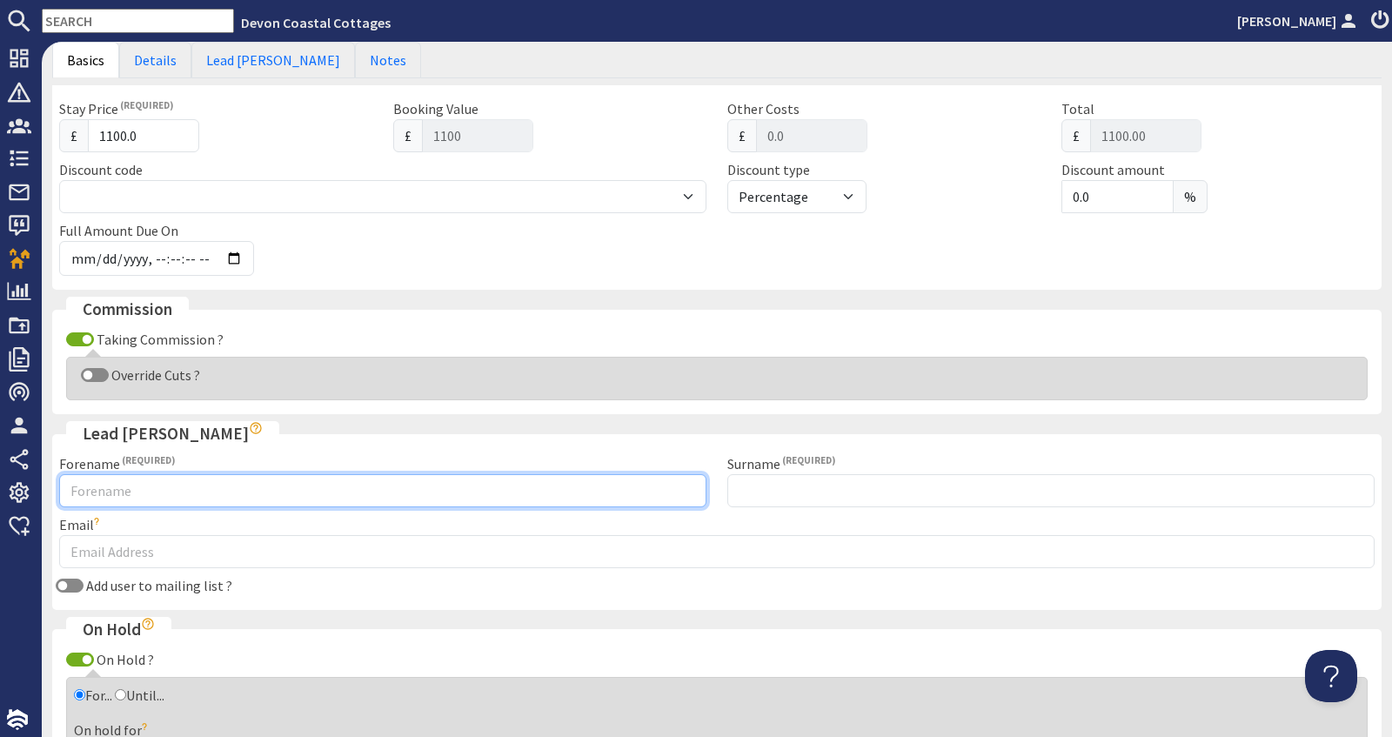
click at [182, 480] on input "Forename" at bounding box center [382, 490] width 647 height 33
type input "Lindy"
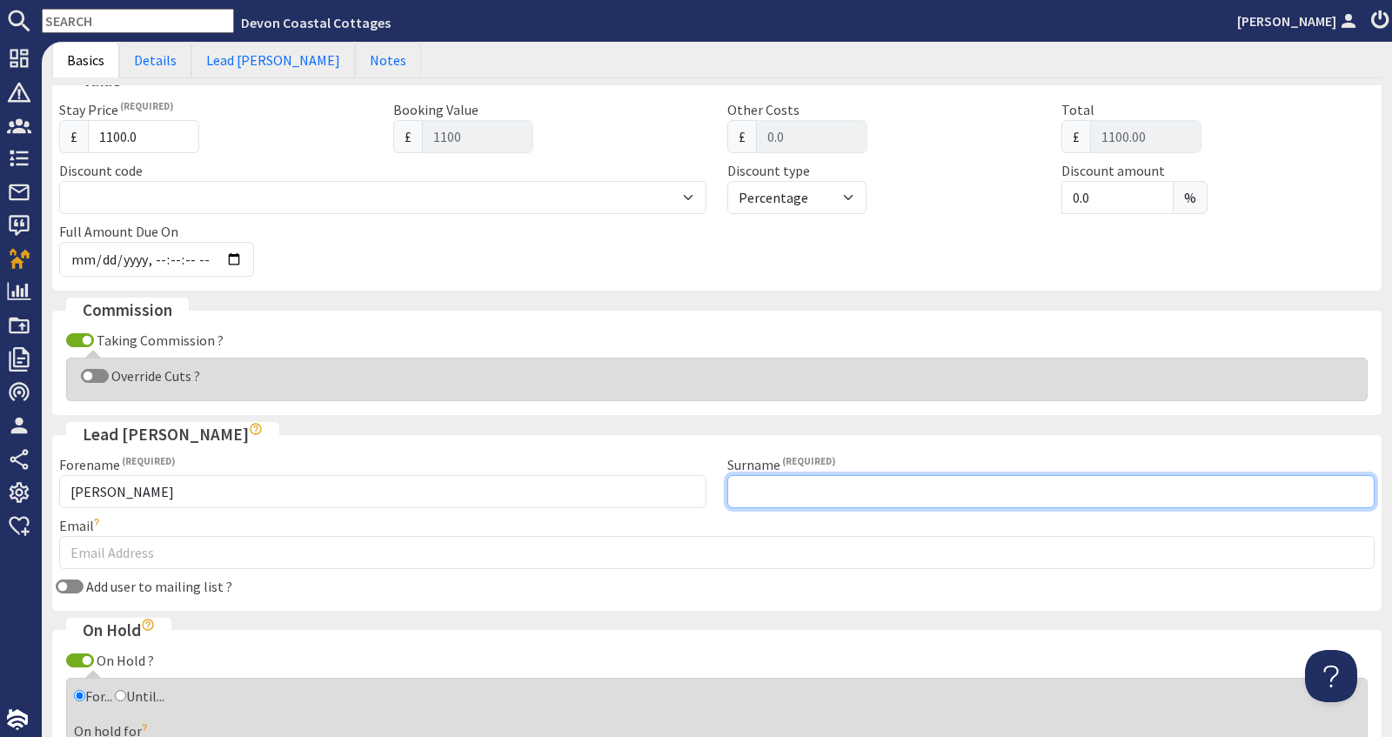
click at [782, 484] on input "Surname" at bounding box center [1050, 491] width 647 height 33
type input "Thorburn"
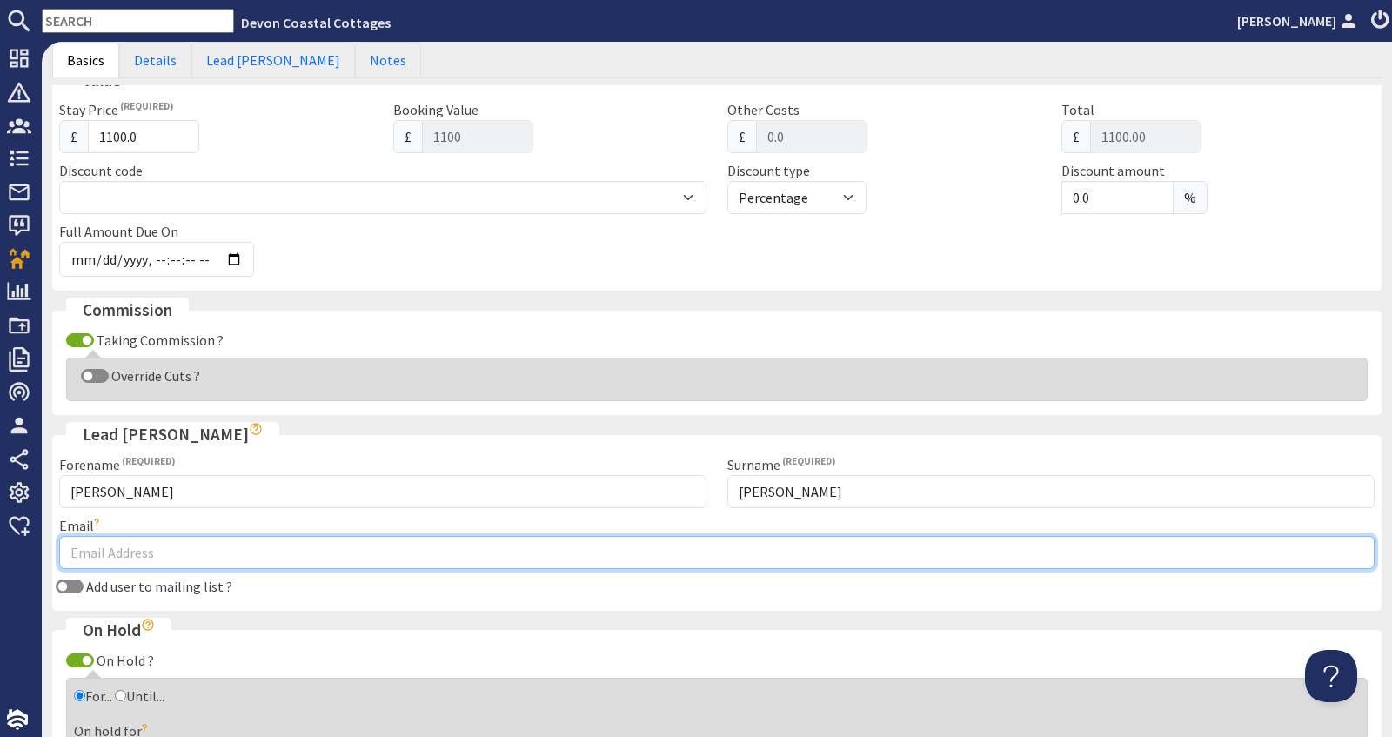
click at [136, 545] on input "Email" at bounding box center [717, 552] width 1316 height 33
paste input "lindythorburn@gmail.com"
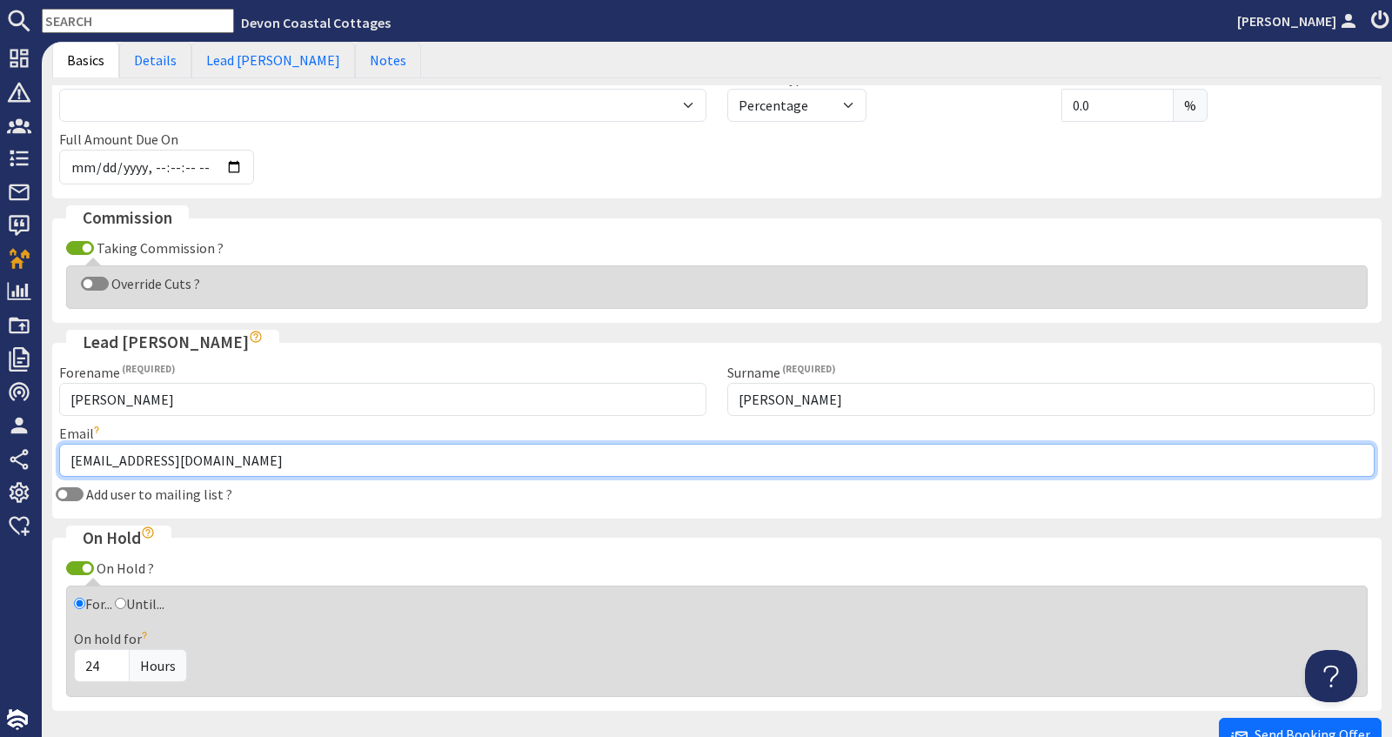
scroll to position [621, 0]
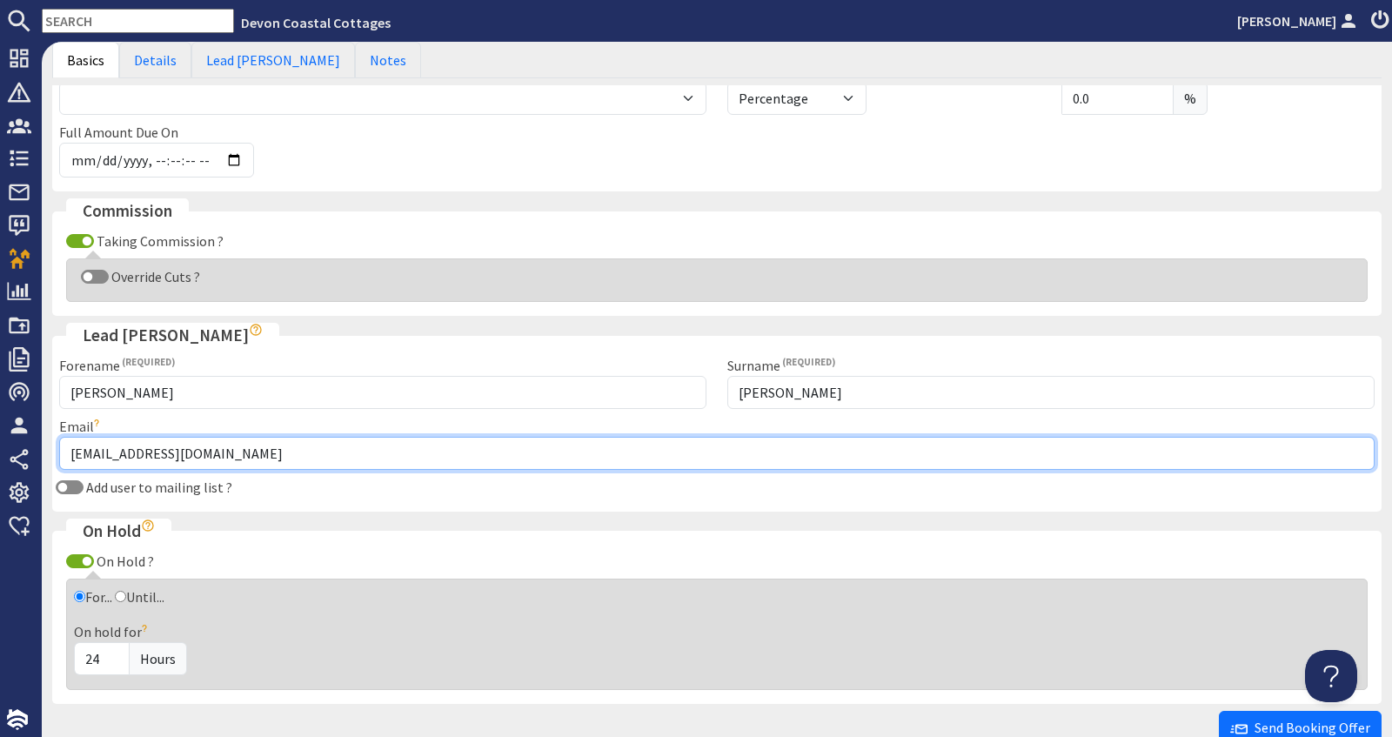
type input "lindythorburn@gmail.com"
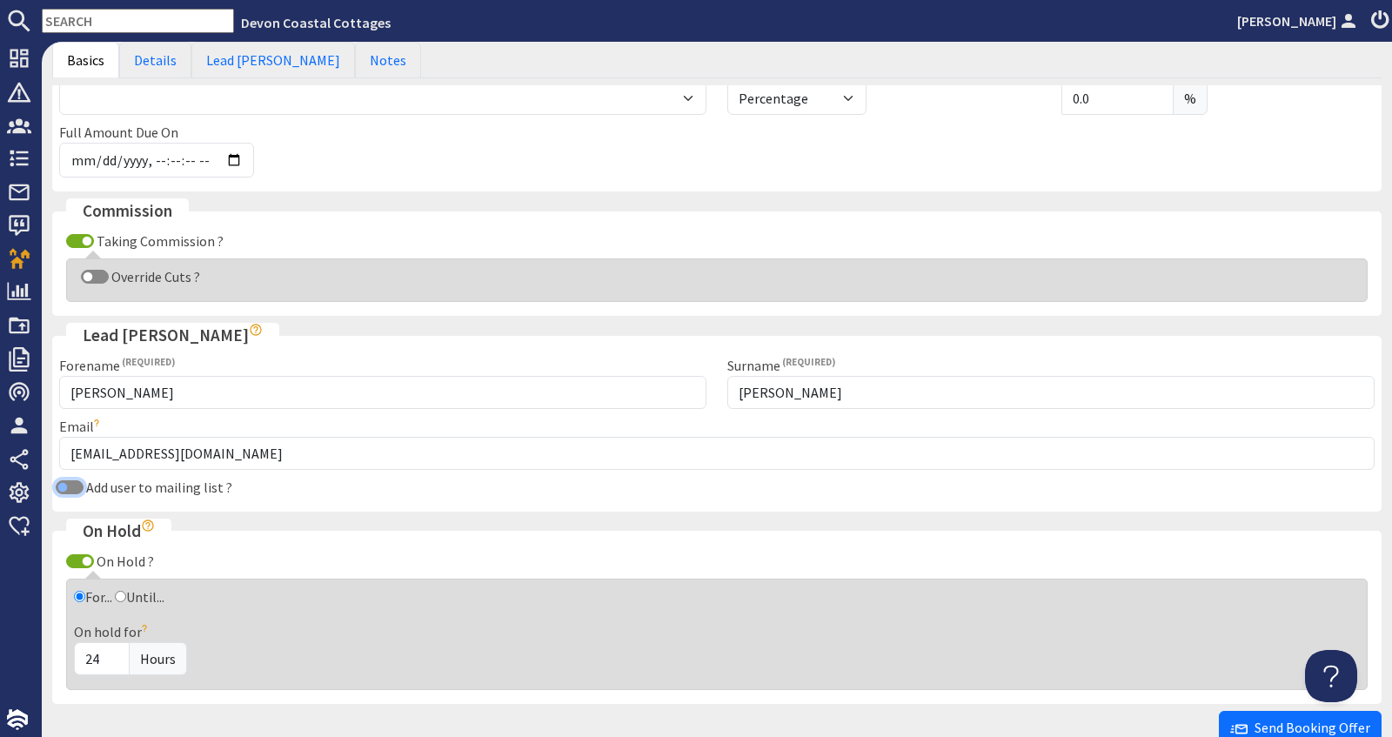
click at [64, 480] on input "Add user to mailing list ?" at bounding box center [70, 487] width 28 height 14
checkbox input "true"
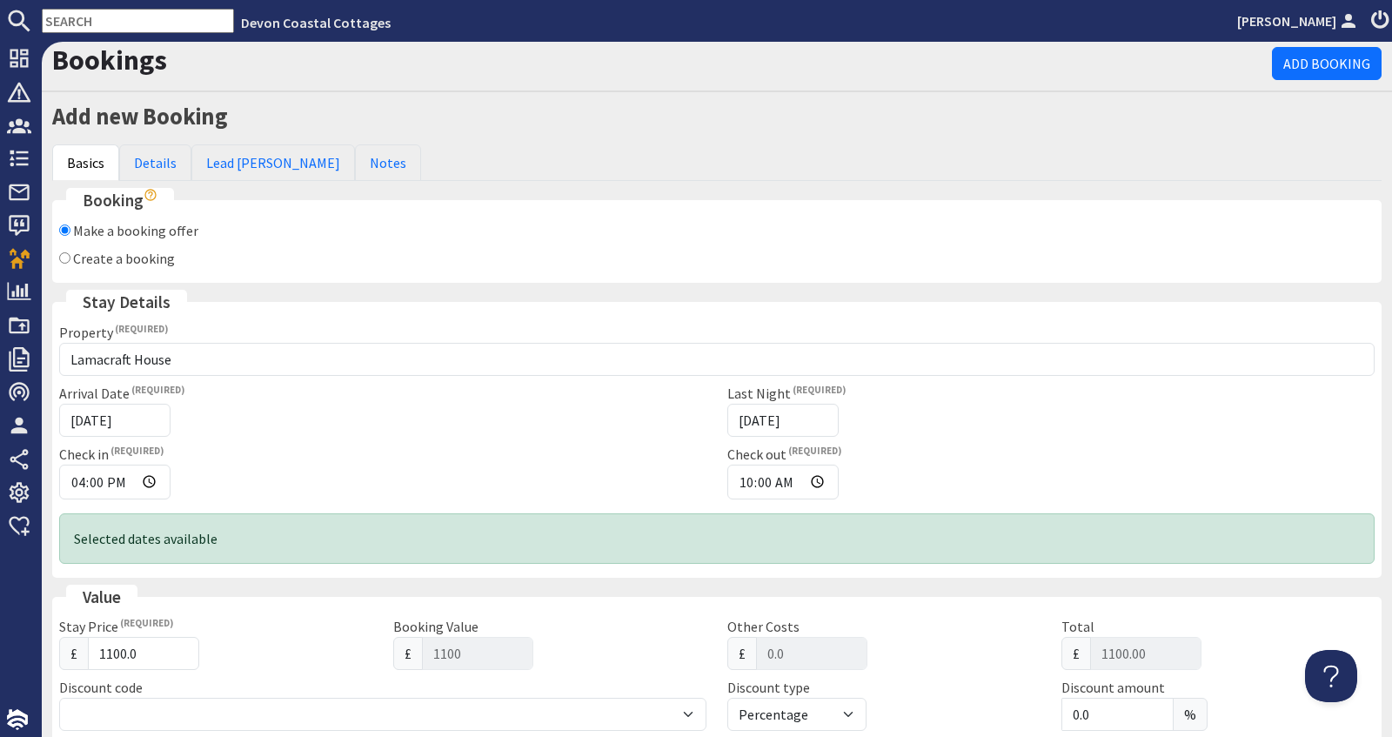
scroll to position [0, 0]
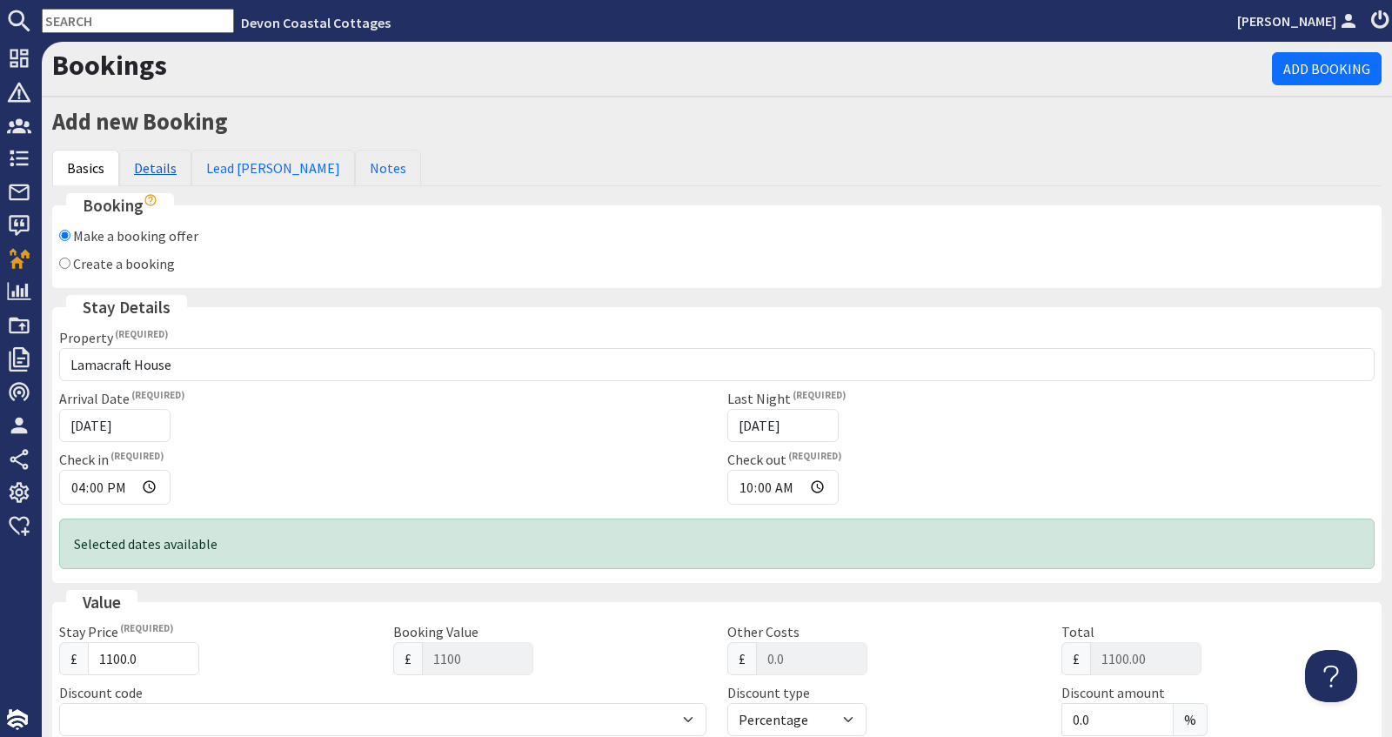
click at [161, 170] on link "Details" at bounding box center [155, 168] width 72 height 37
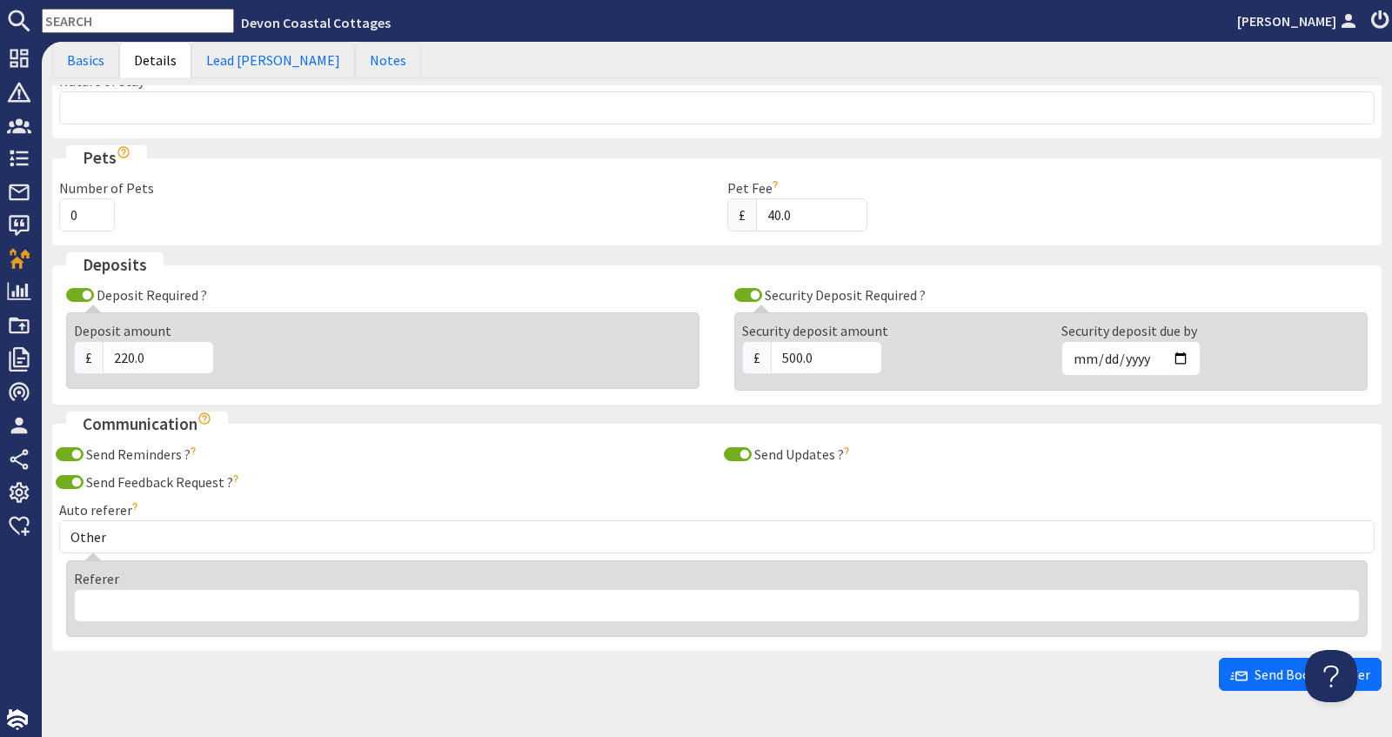
scroll to position [427, 0]
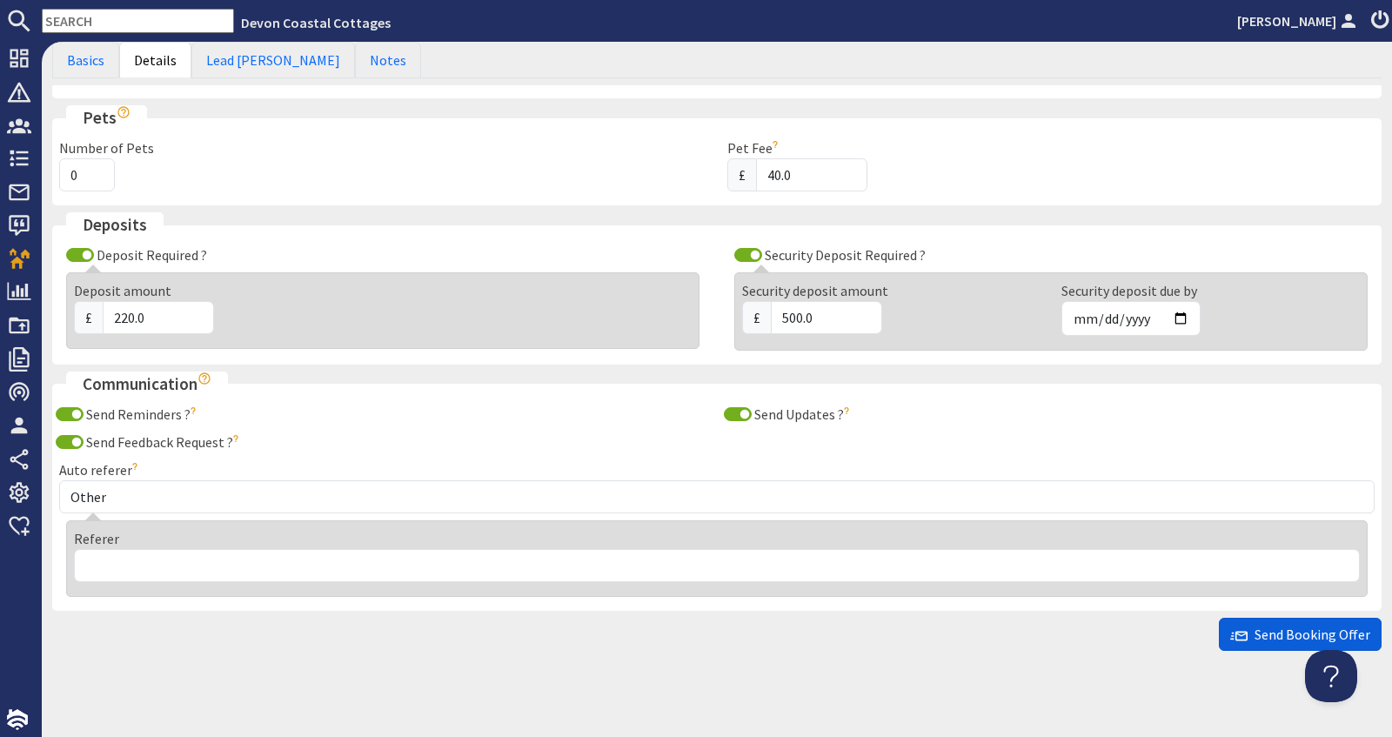
click at [1281, 630] on span "Send Booking Offer" at bounding box center [1300, 634] width 140 height 17
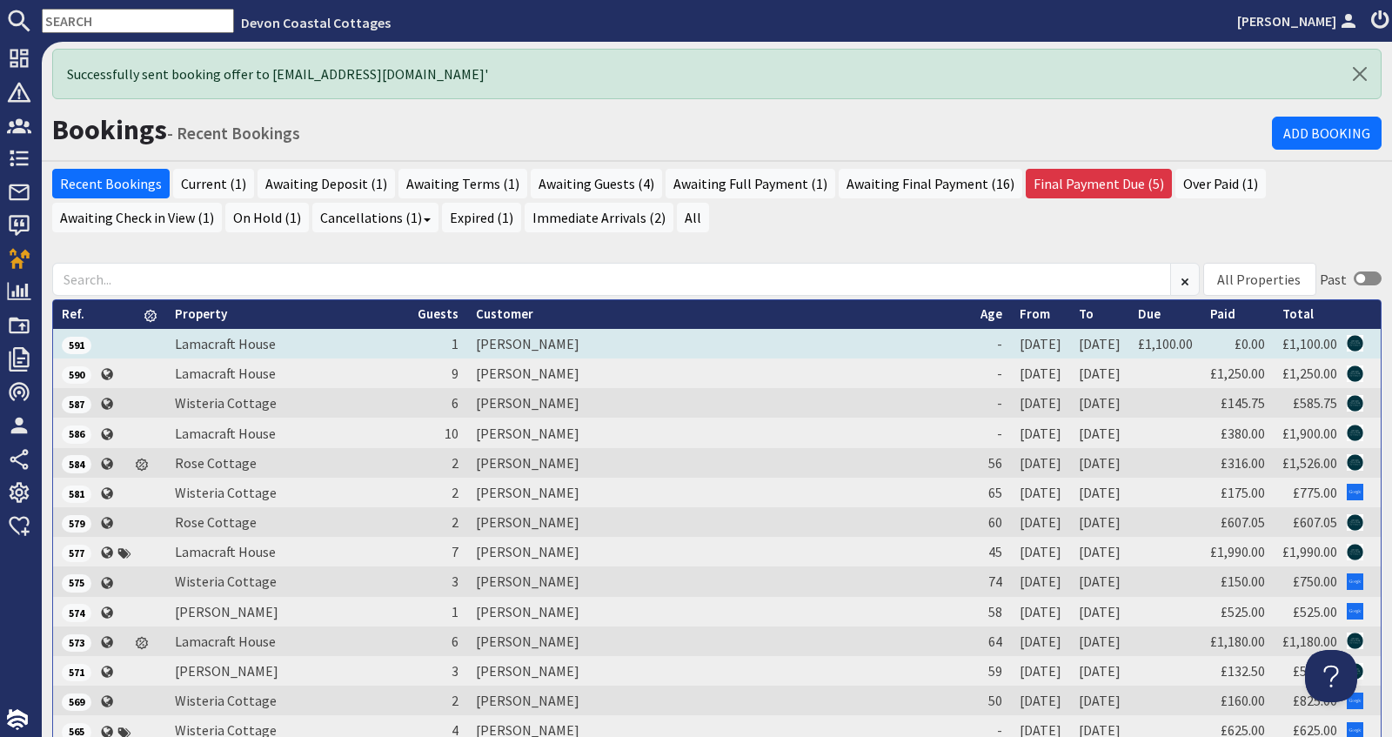
click at [614, 340] on td "Lindy Thorburn" at bounding box center [719, 344] width 505 height 30
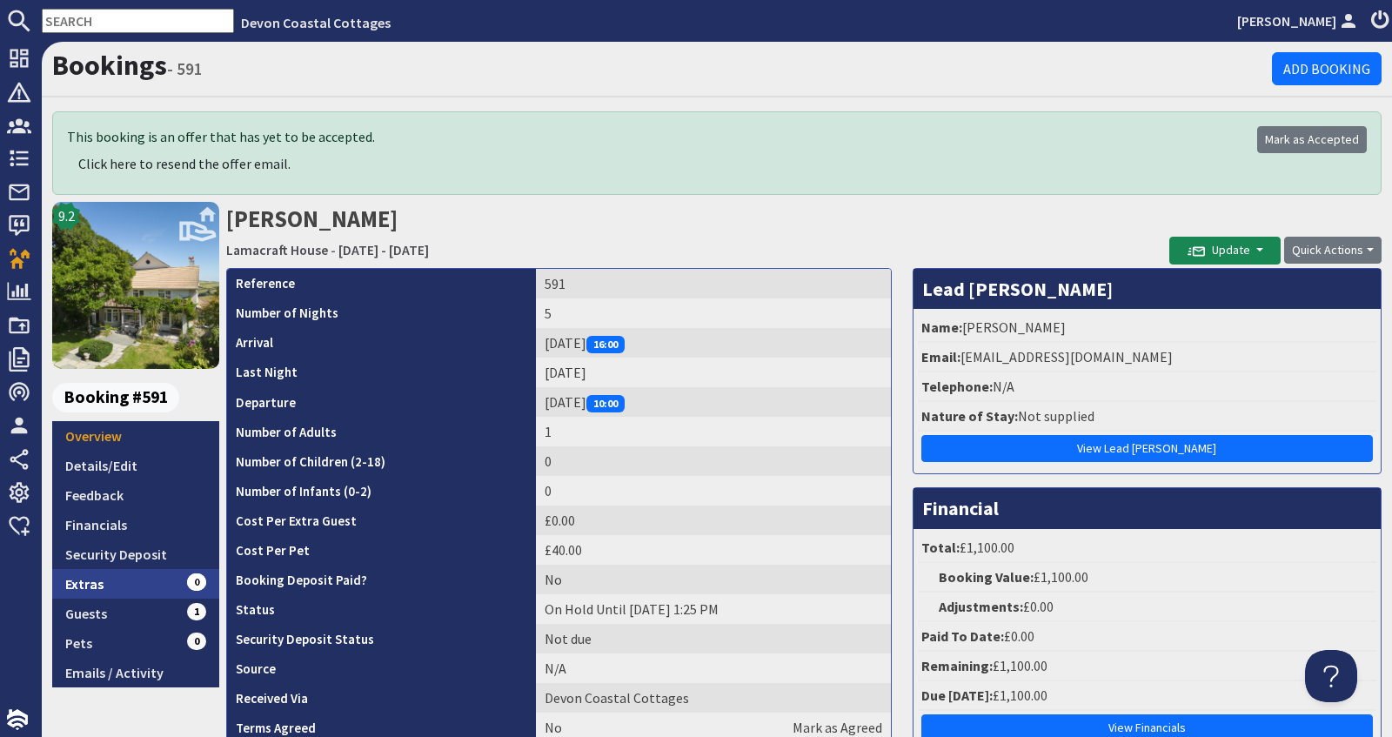
click at [131, 584] on link "Extras 0" at bounding box center [135, 584] width 167 height 30
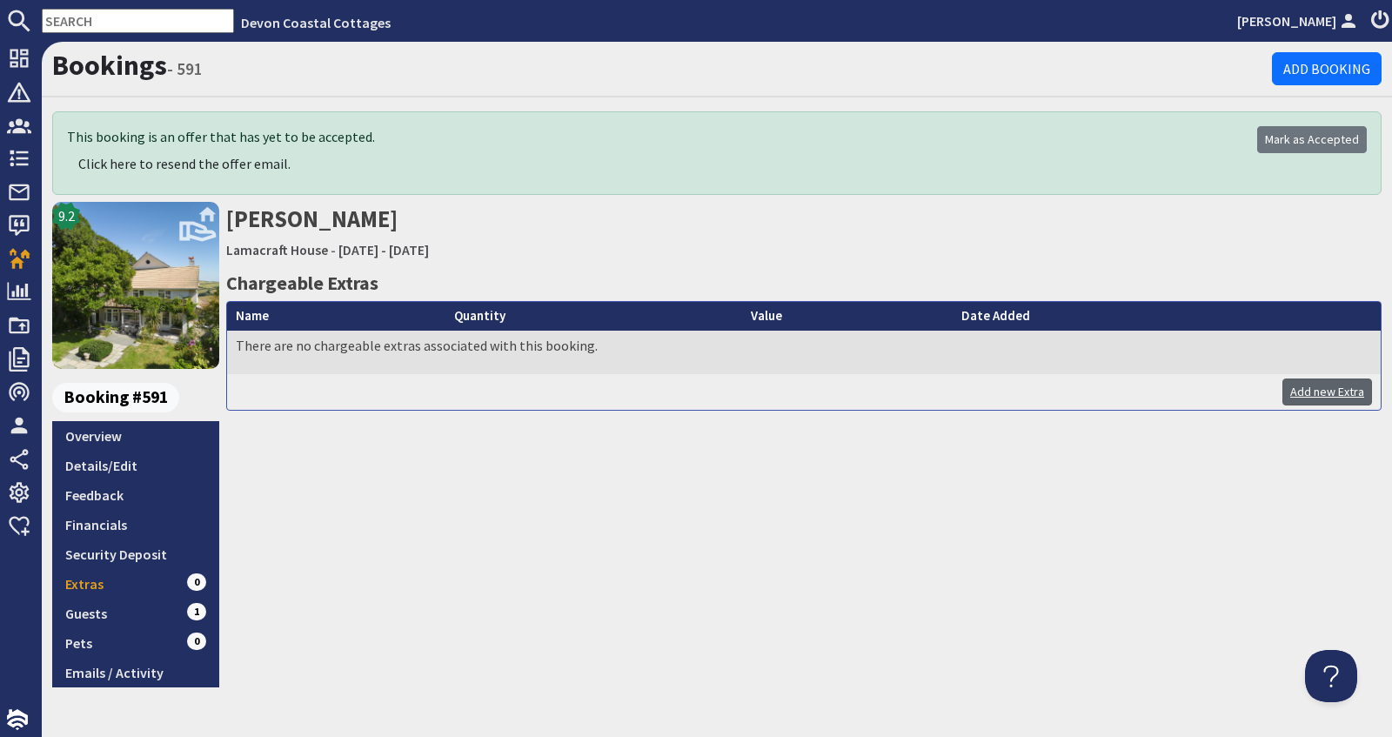
click at [1328, 389] on link "Add new Extra" at bounding box center [1328, 392] width 90 height 27
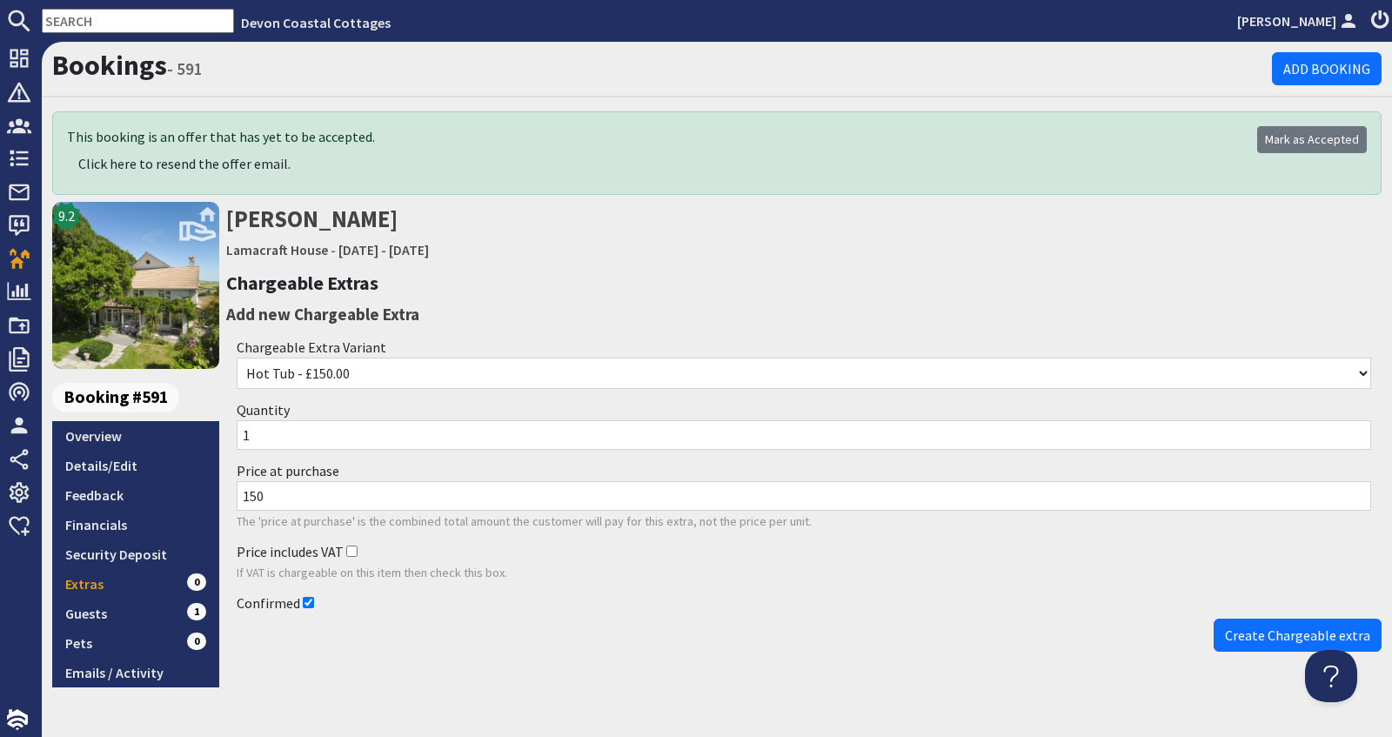
click at [298, 492] on input "150" at bounding box center [804, 496] width 1135 height 30
type input "100"
click at [654, 579] on div "Price includes VAT If VAT is chargeable on this item then check this box." at bounding box center [804, 561] width 1156 height 51
click at [1257, 634] on span "Create Chargeable extra" at bounding box center [1297, 635] width 145 height 17
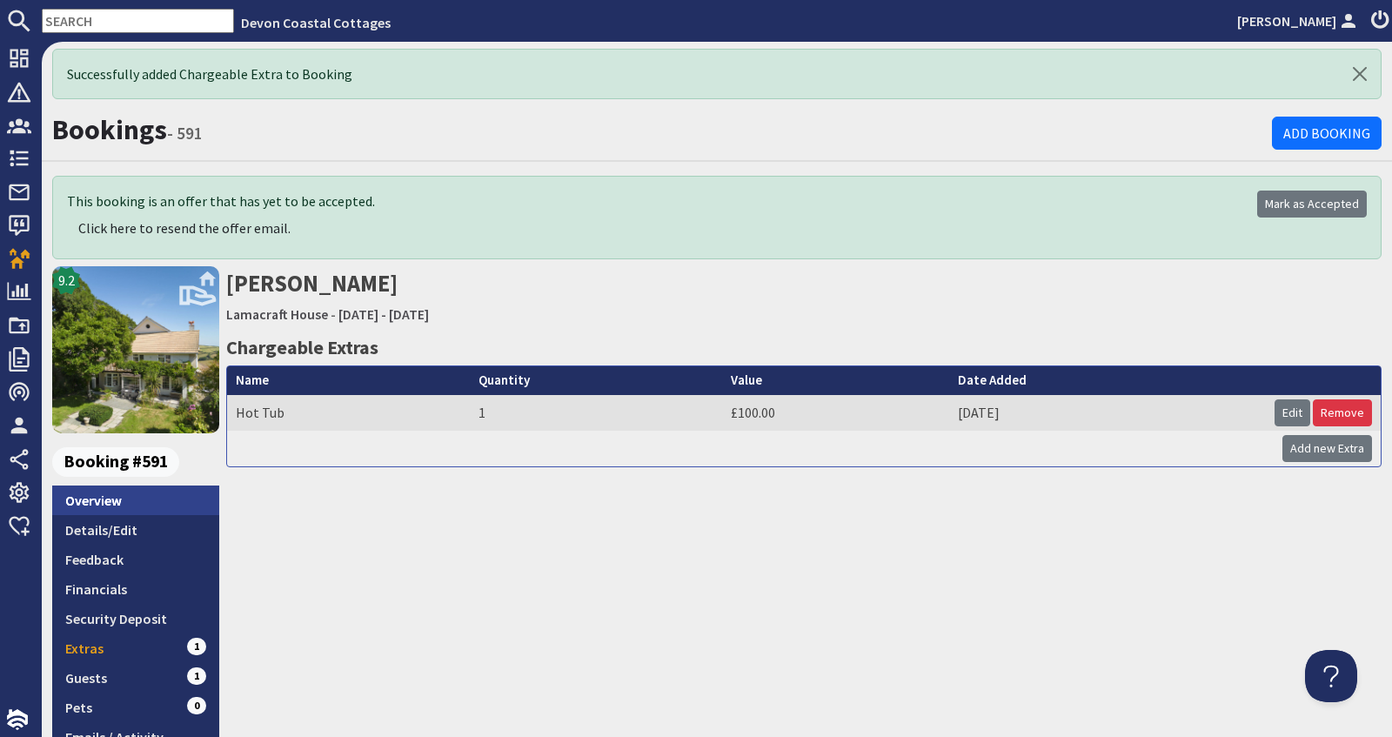
click at [95, 494] on link "Overview" at bounding box center [135, 501] width 167 height 30
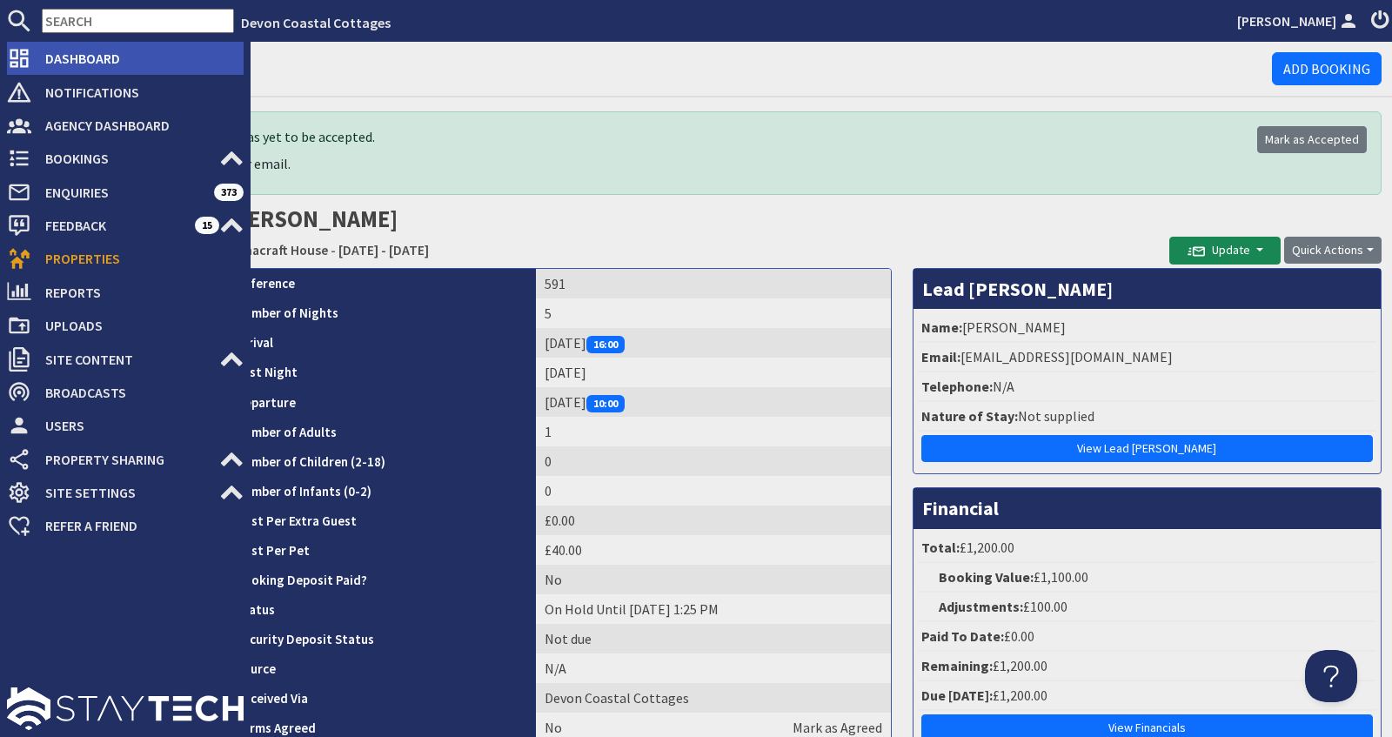
click at [61, 61] on span "Dashboard" at bounding box center [137, 58] width 212 height 28
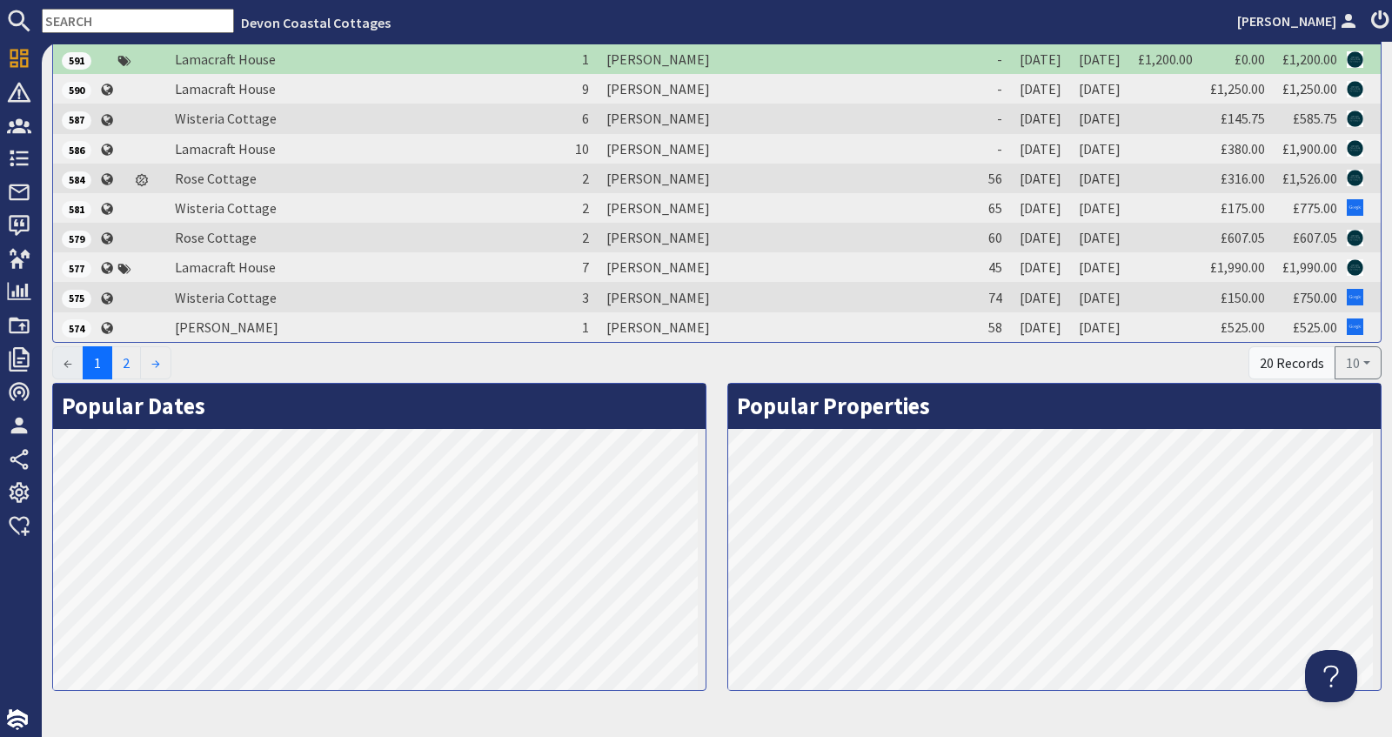
scroll to position [786, 0]
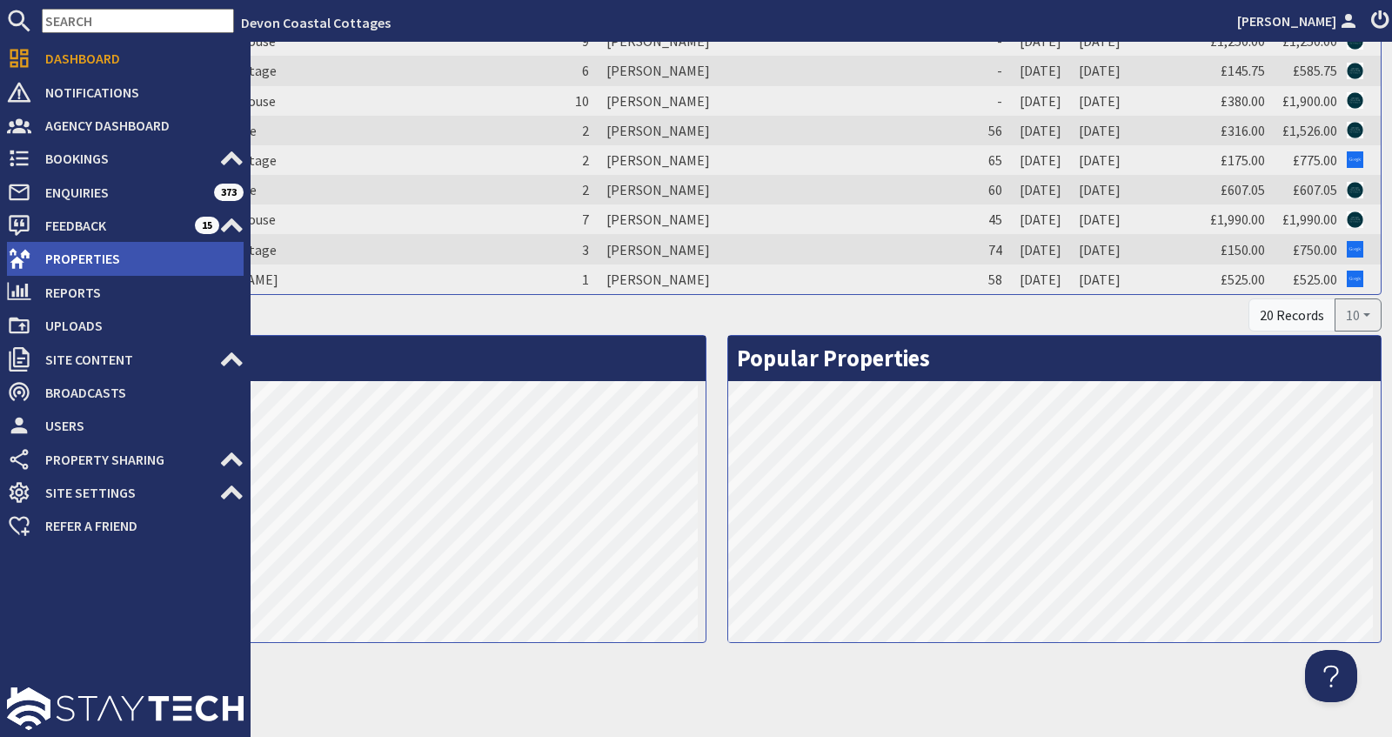
click at [80, 253] on span "Properties" at bounding box center [137, 259] width 212 height 28
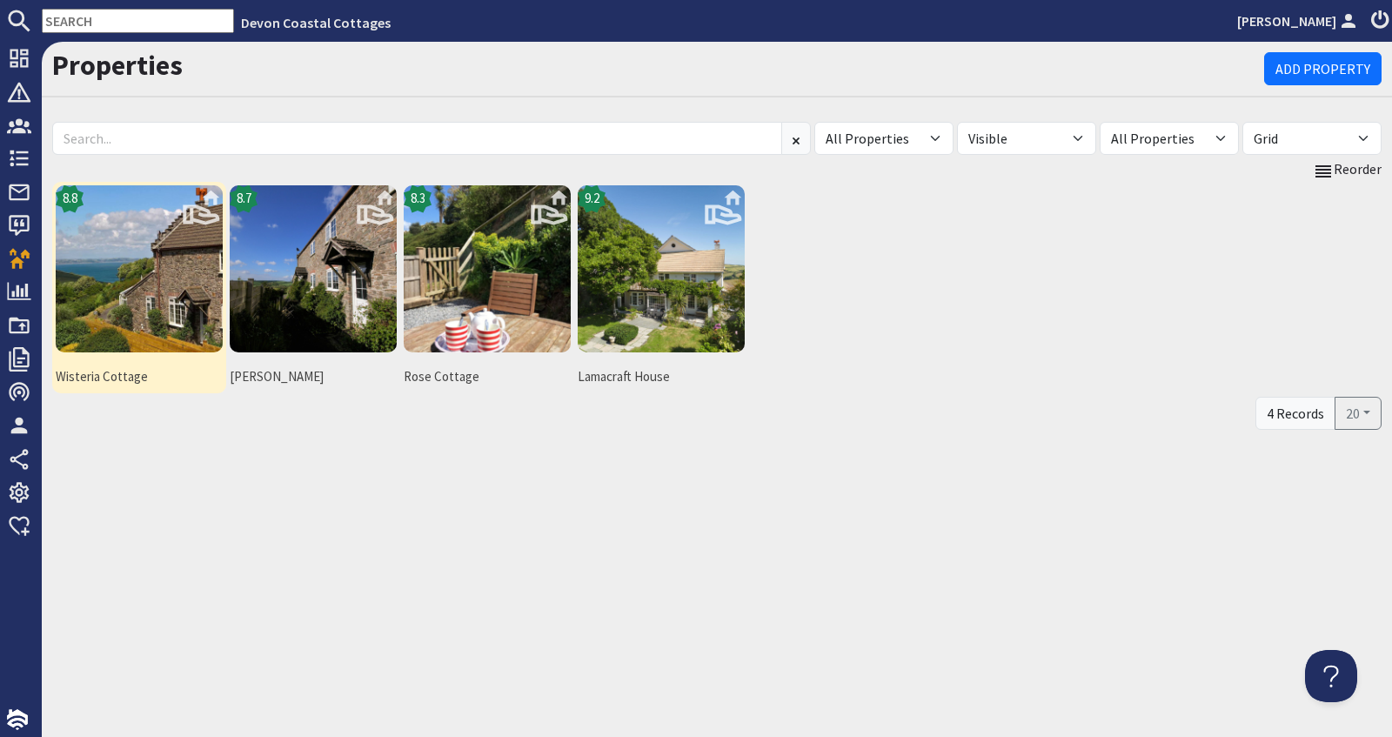
click at [129, 328] on img at bounding box center [139, 268] width 167 height 167
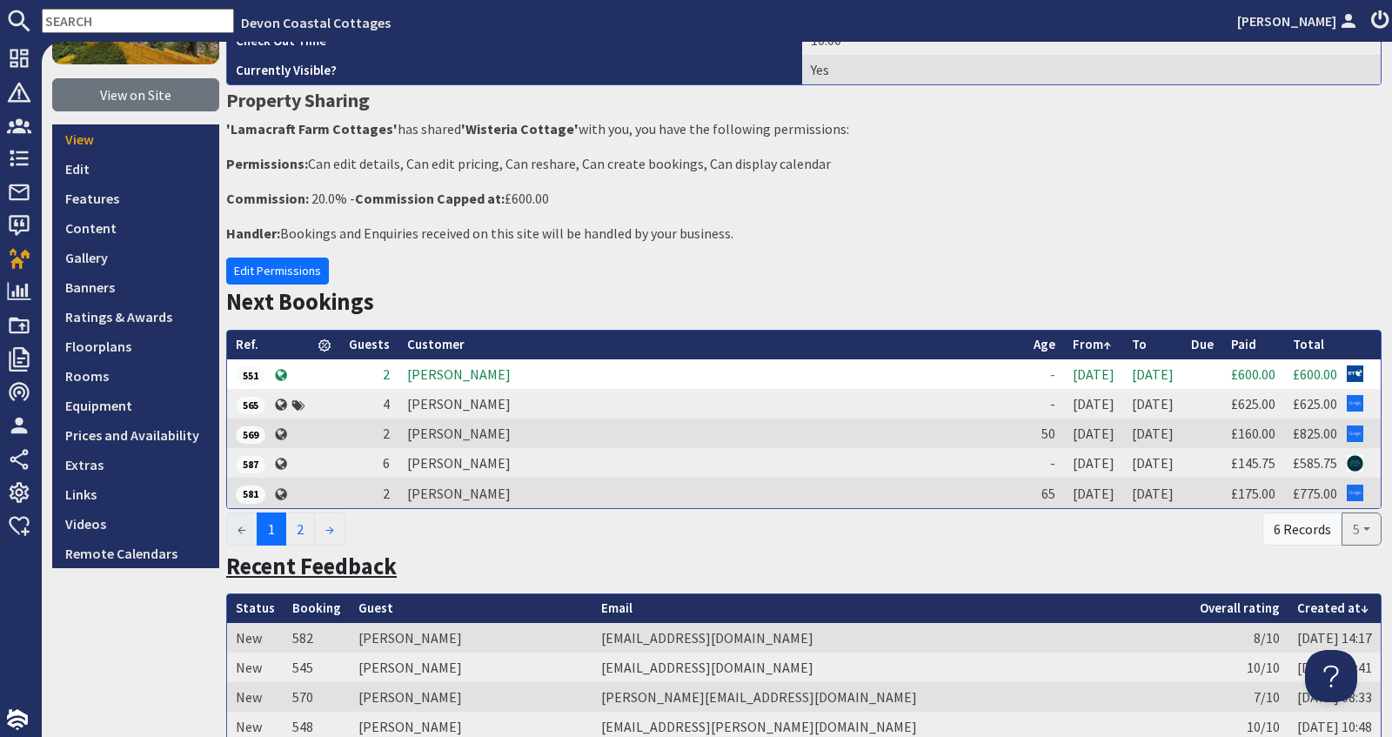
scroll to position [224, 0]
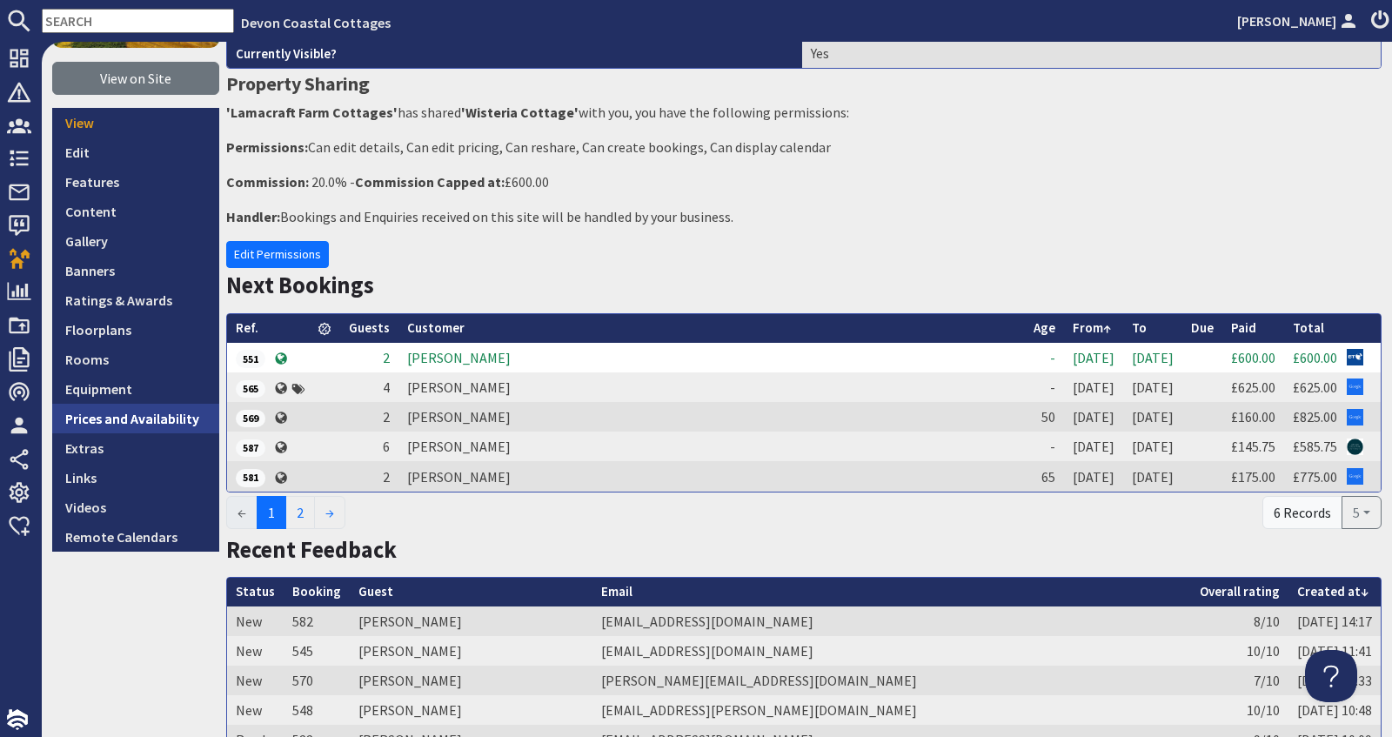
click at [141, 412] on link "Prices and Availability" at bounding box center [135, 419] width 167 height 30
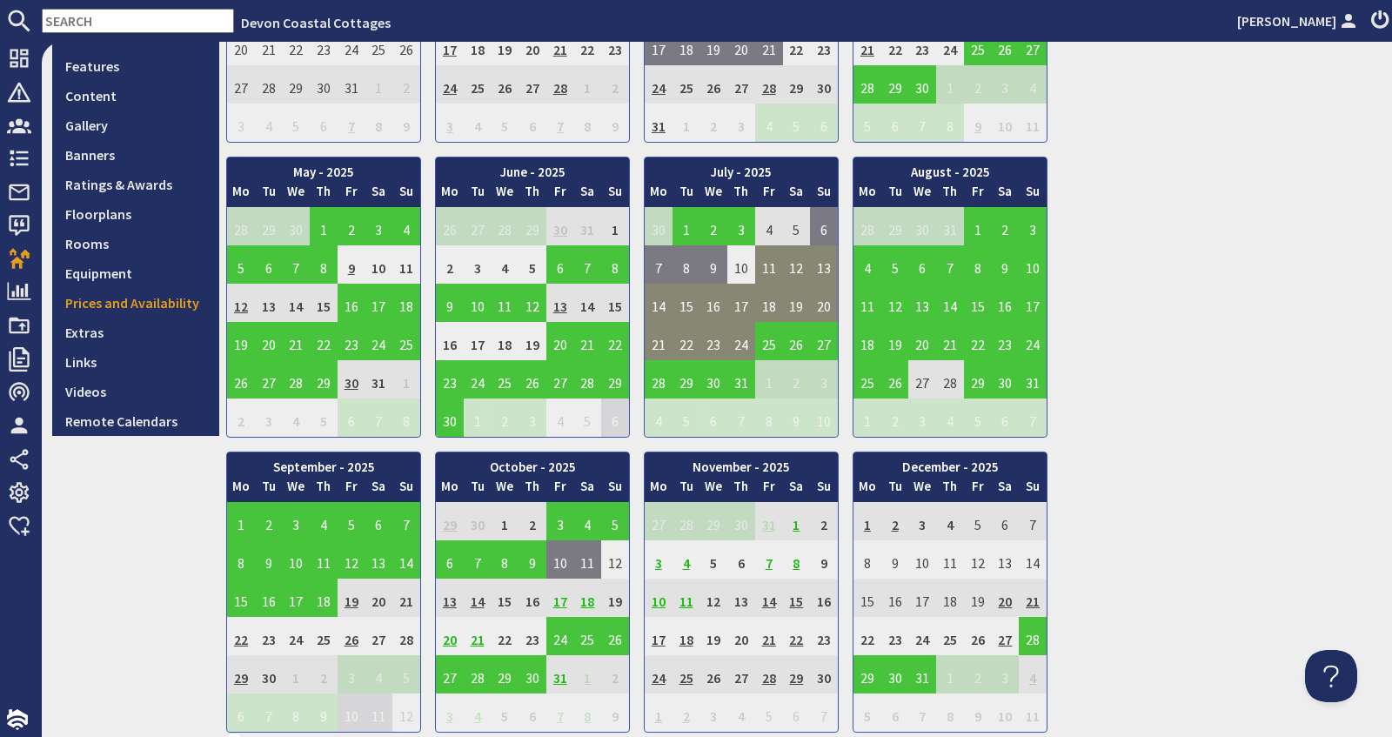
scroll to position [389, 0]
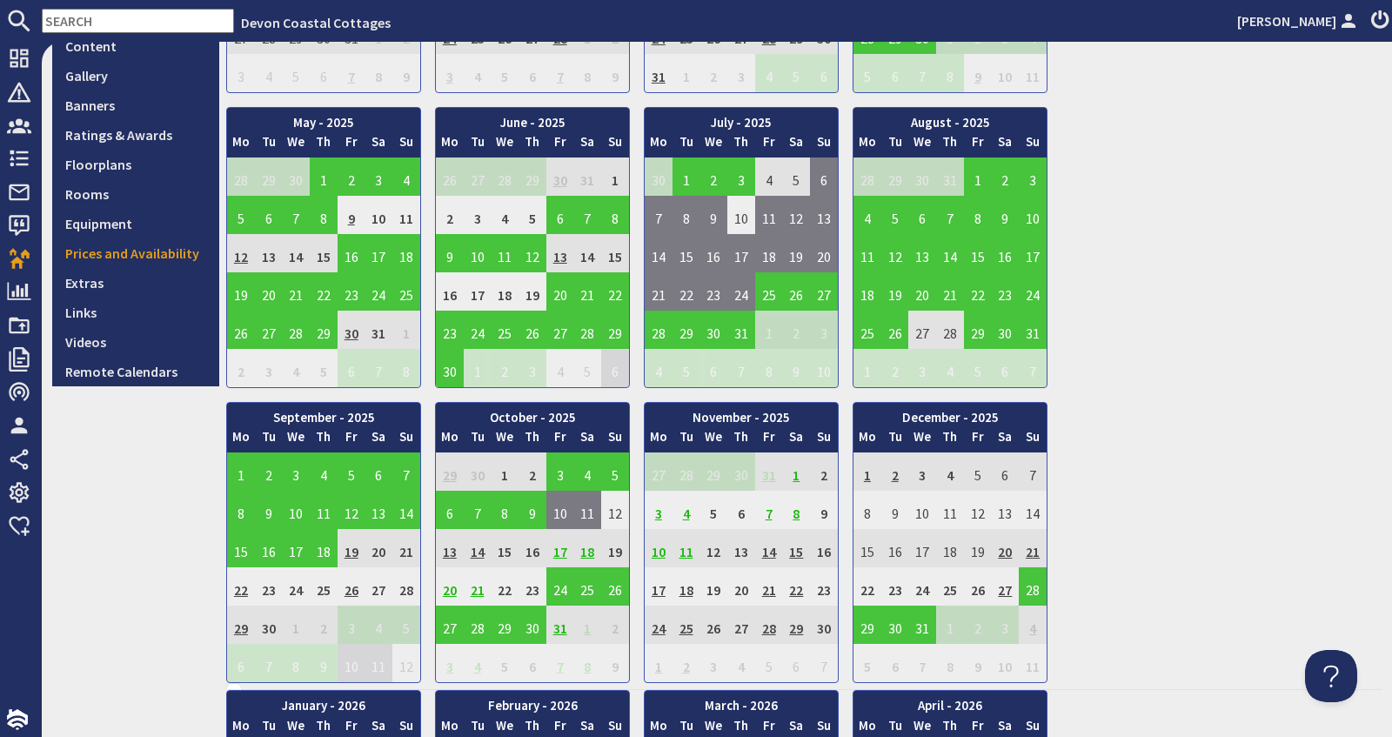
click at [564, 541] on td "17" at bounding box center [560, 548] width 28 height 38
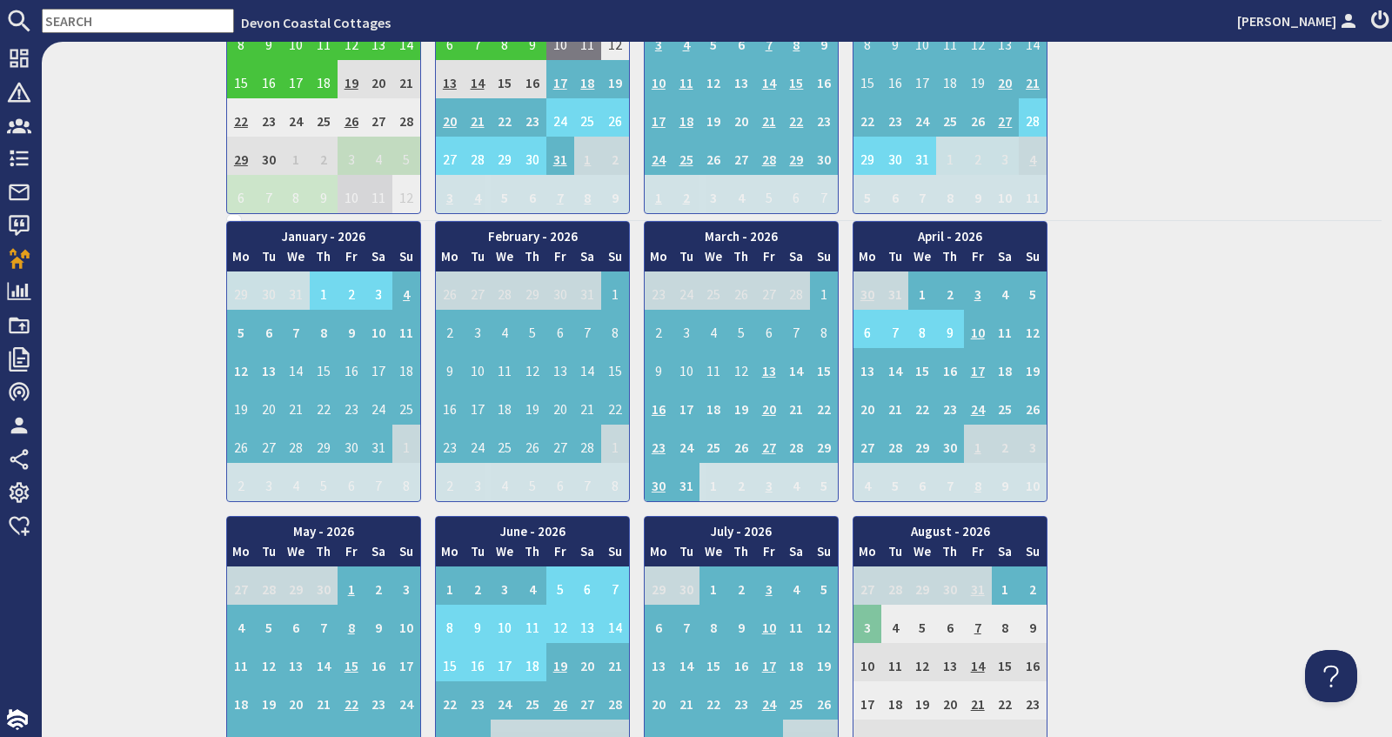
scroll to position [855, 0]
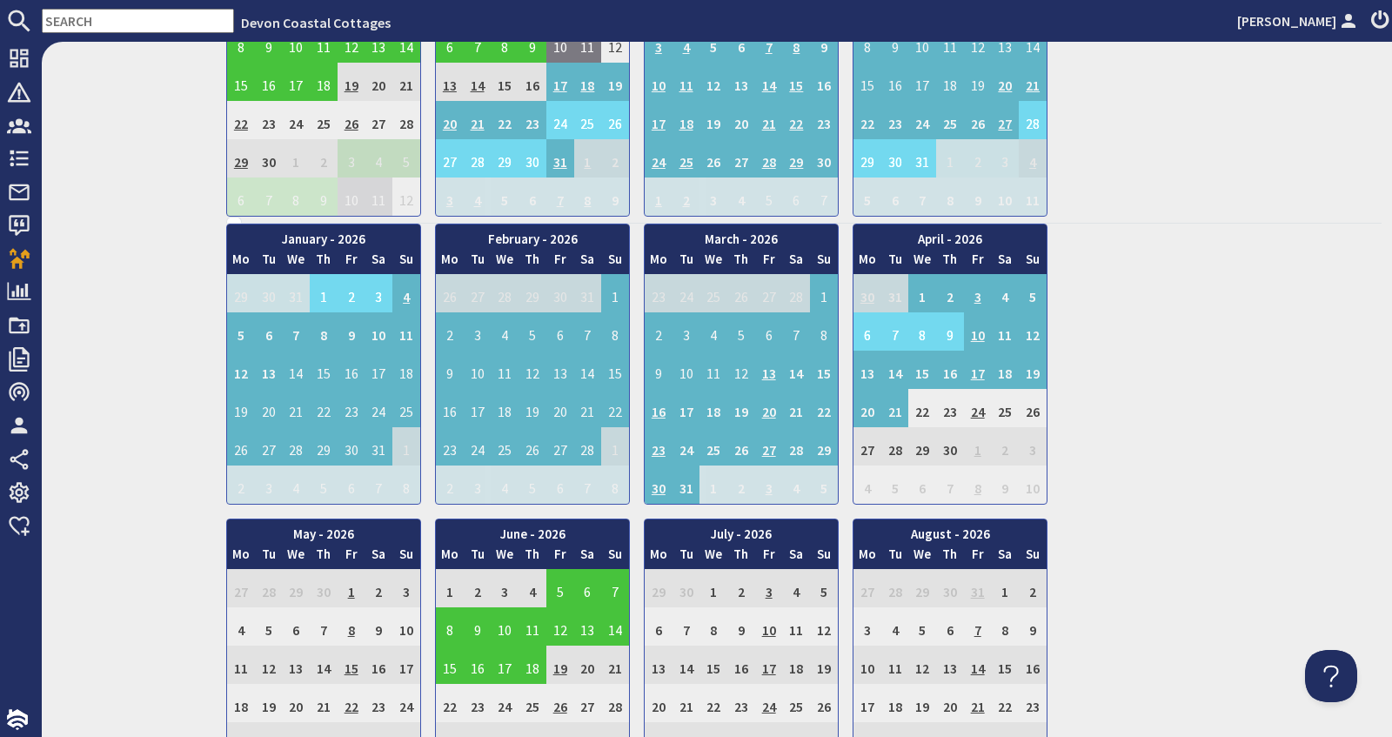
click at [1139, 267] on div "January - 2026 Mo Tu We Th Fr Sa Su 29 30 31 1 2 3 4 5 Mo Tu" at bounding box center [804, 659] width 1156 height 871
